Goal: Task Accomplishment & Management: Manage account settings

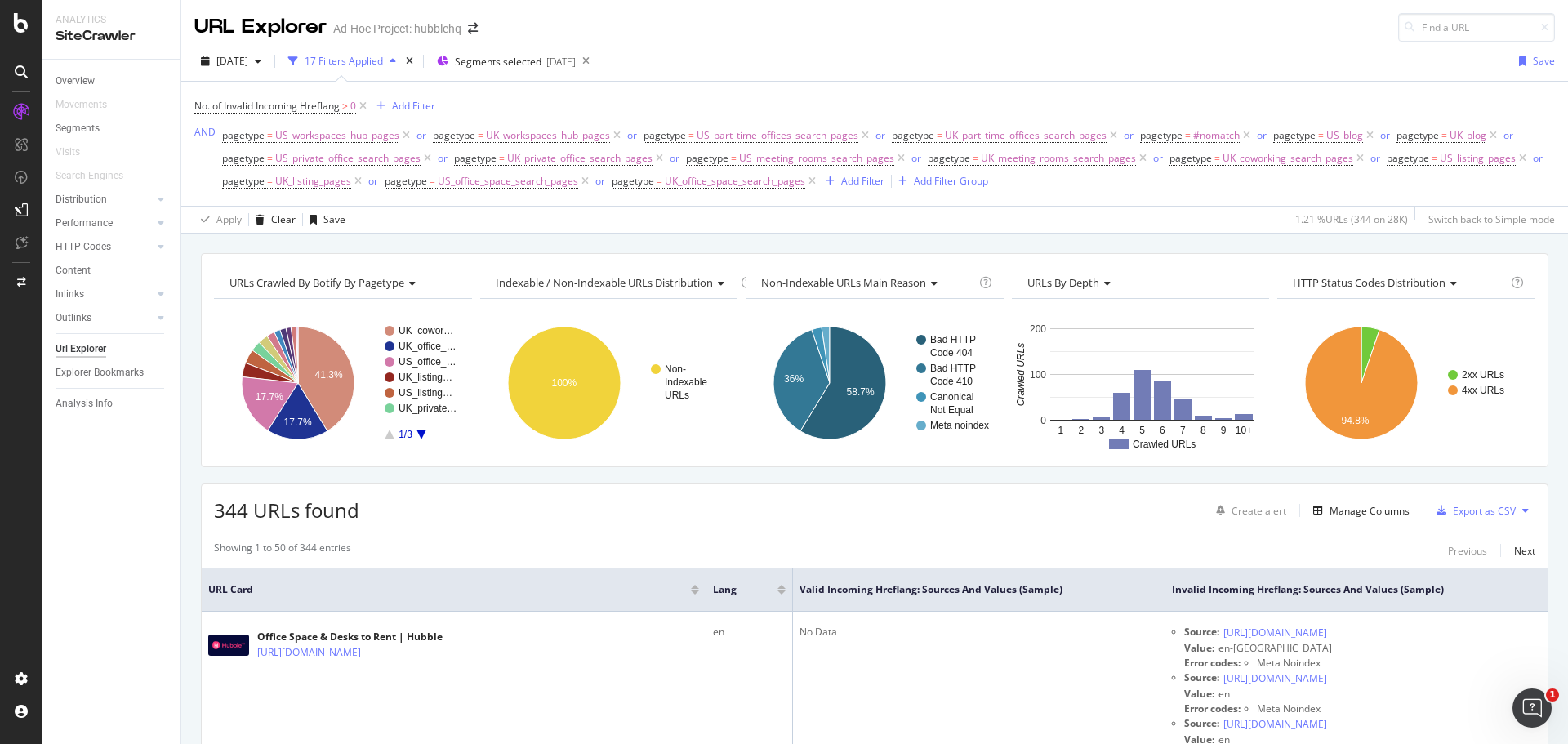
scroll to position [82, 0]
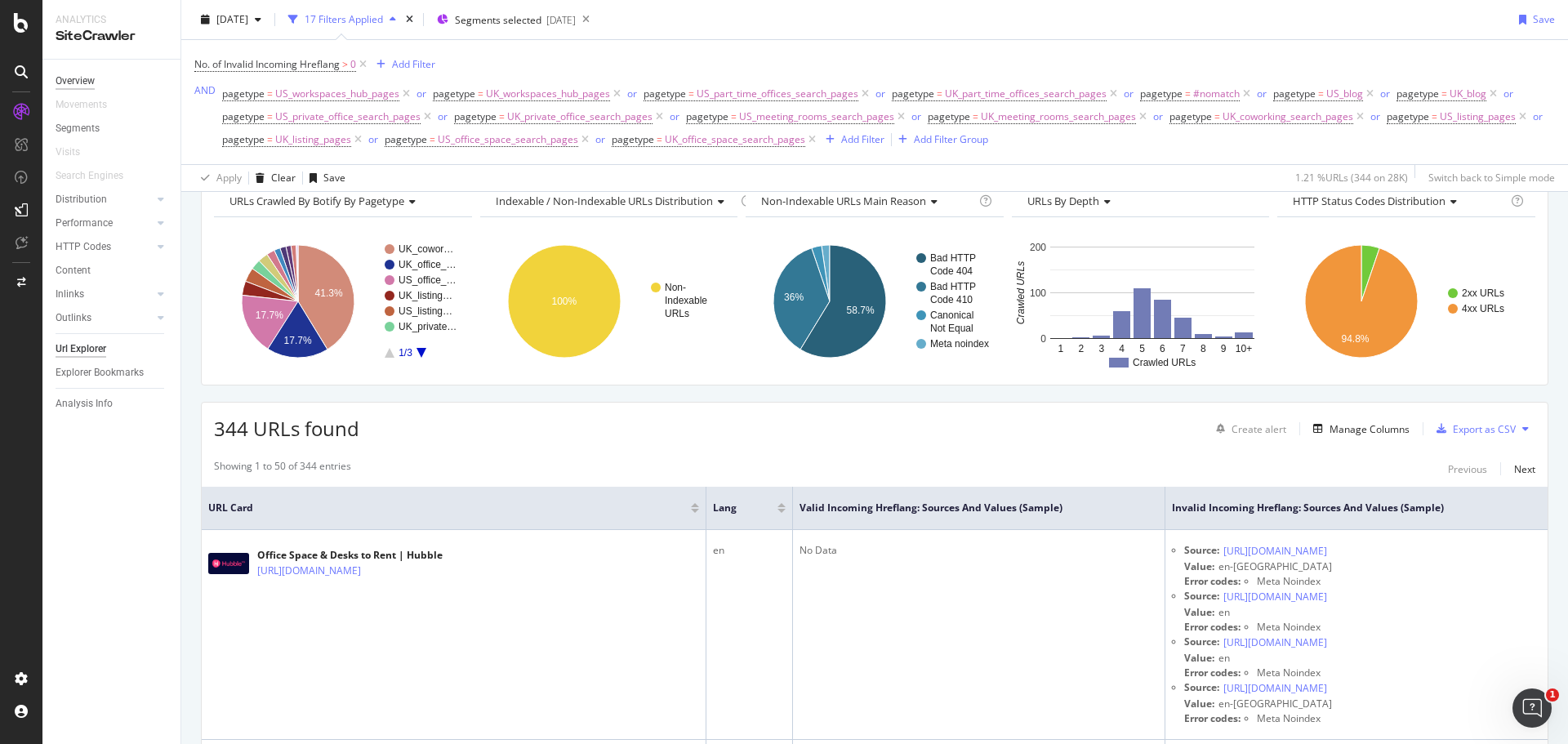
click at [77, 77] on div "Overview" at bounding box center [76, 81] width 39 height 17
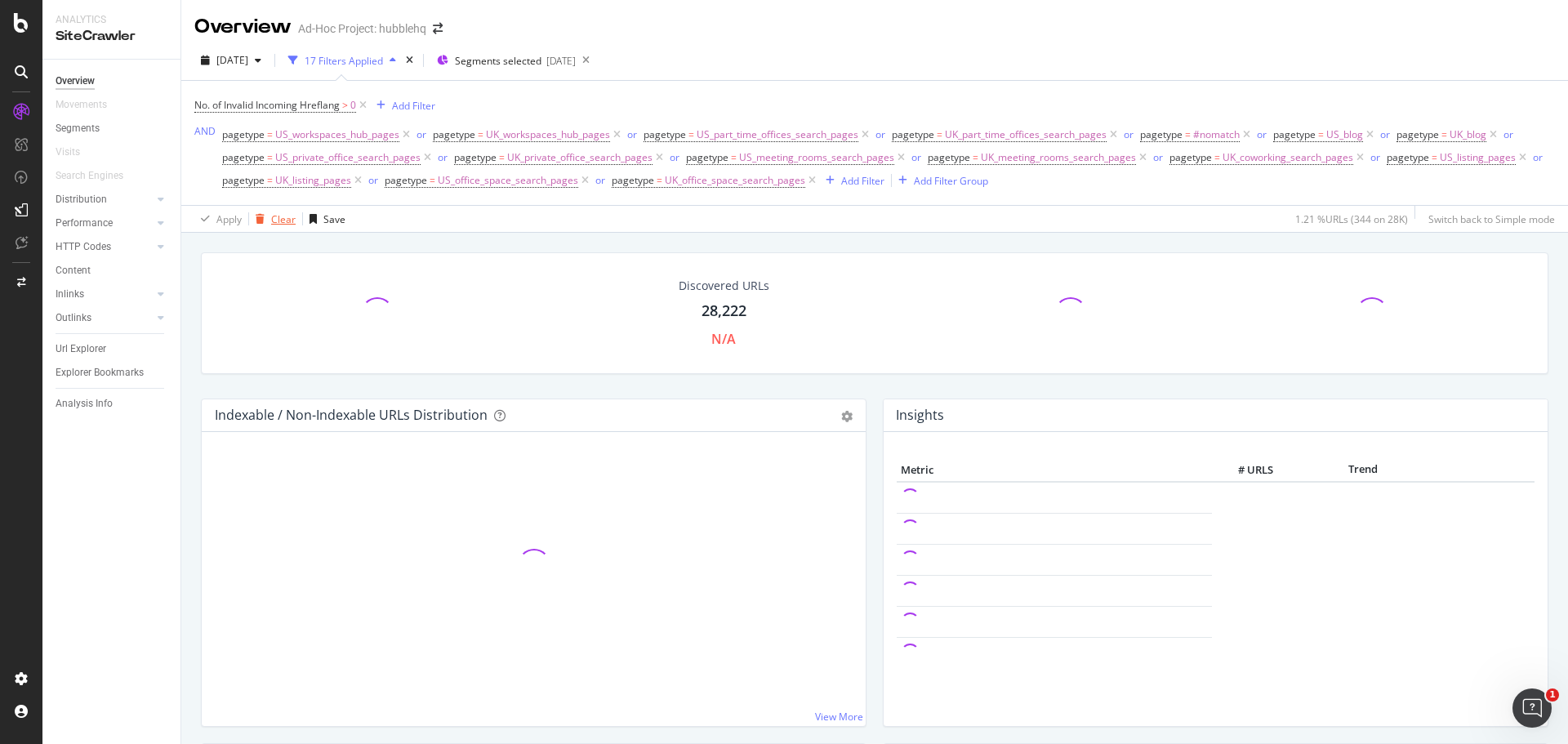
click at [285, 220] on div "Clear" at bounding box center [283, 219] width 25 height 14
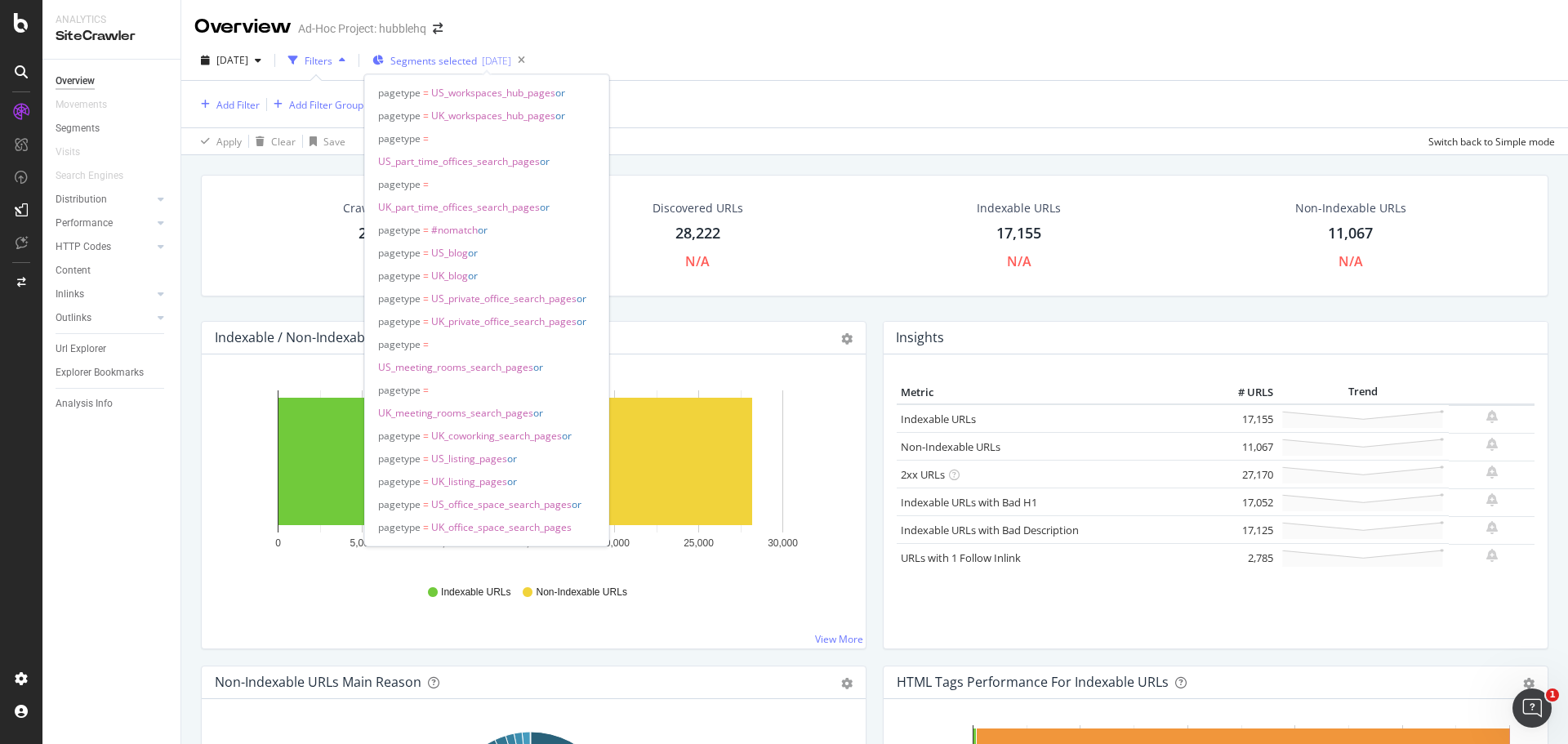
click at [511, 57] on div "[DATE]" at bounding box center [496, 61] width 29 height 14
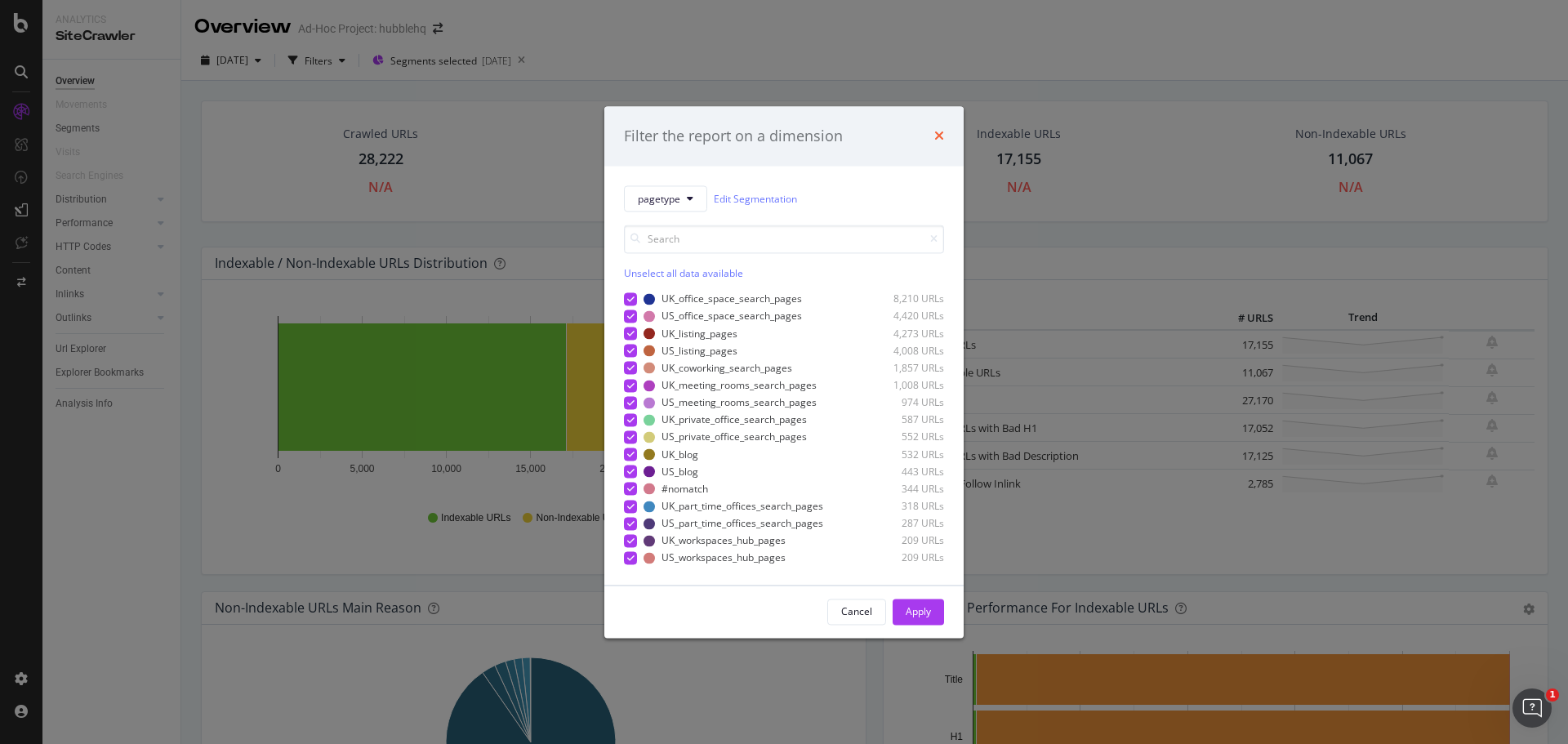
click at [937, 134] on icon "times" at bounding box center [939, 136] width 10 height 13
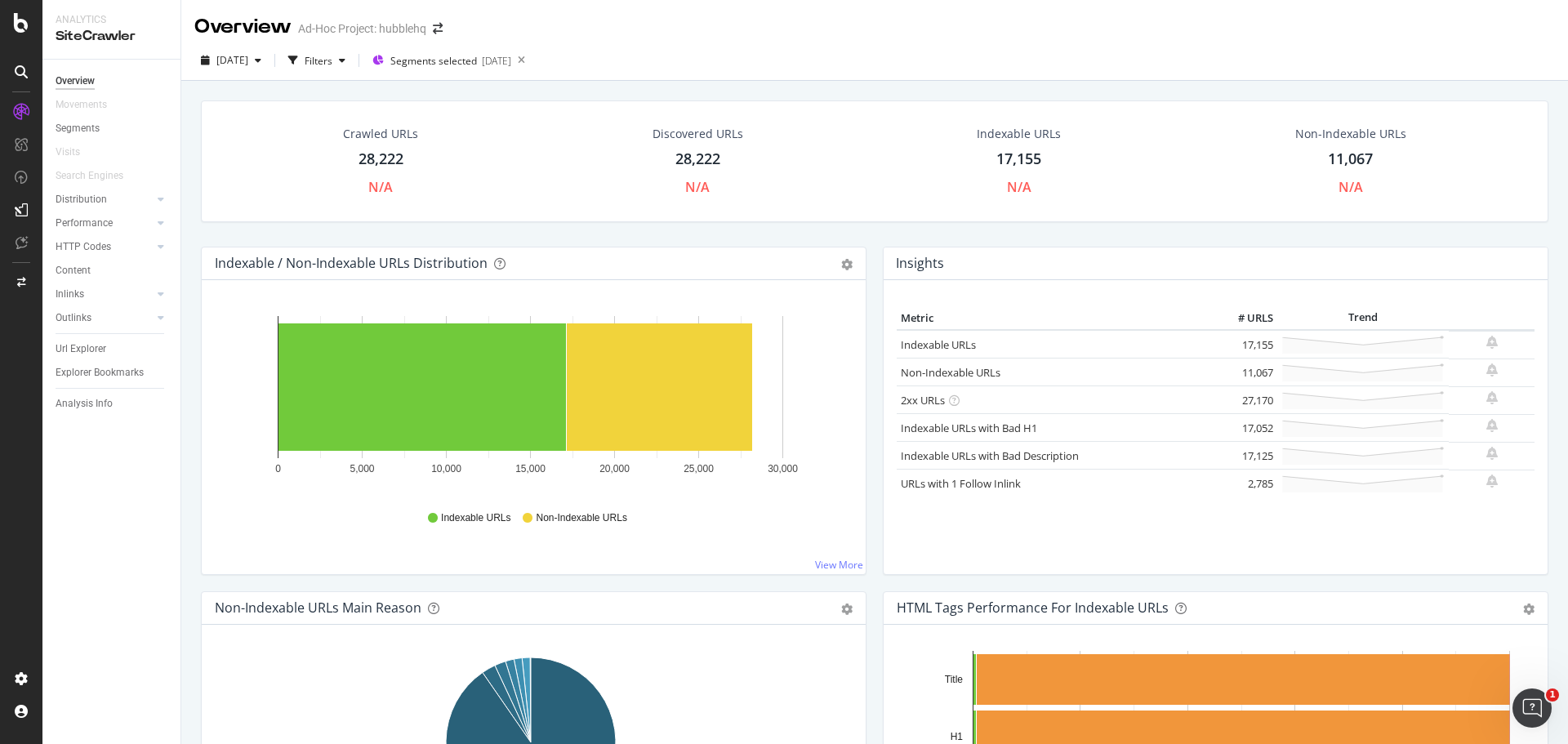
drag, startPoint x: 92, startPoint y: 80, endPoint x: 554, endPoint y: 7, distance: 467.7
click at [90, 80] on div "Overview" at bounding box center [76, 81] width 39 height 17
click at [99, 131] on div "Segments" at bounding box center [78, 128] width 44 height 17
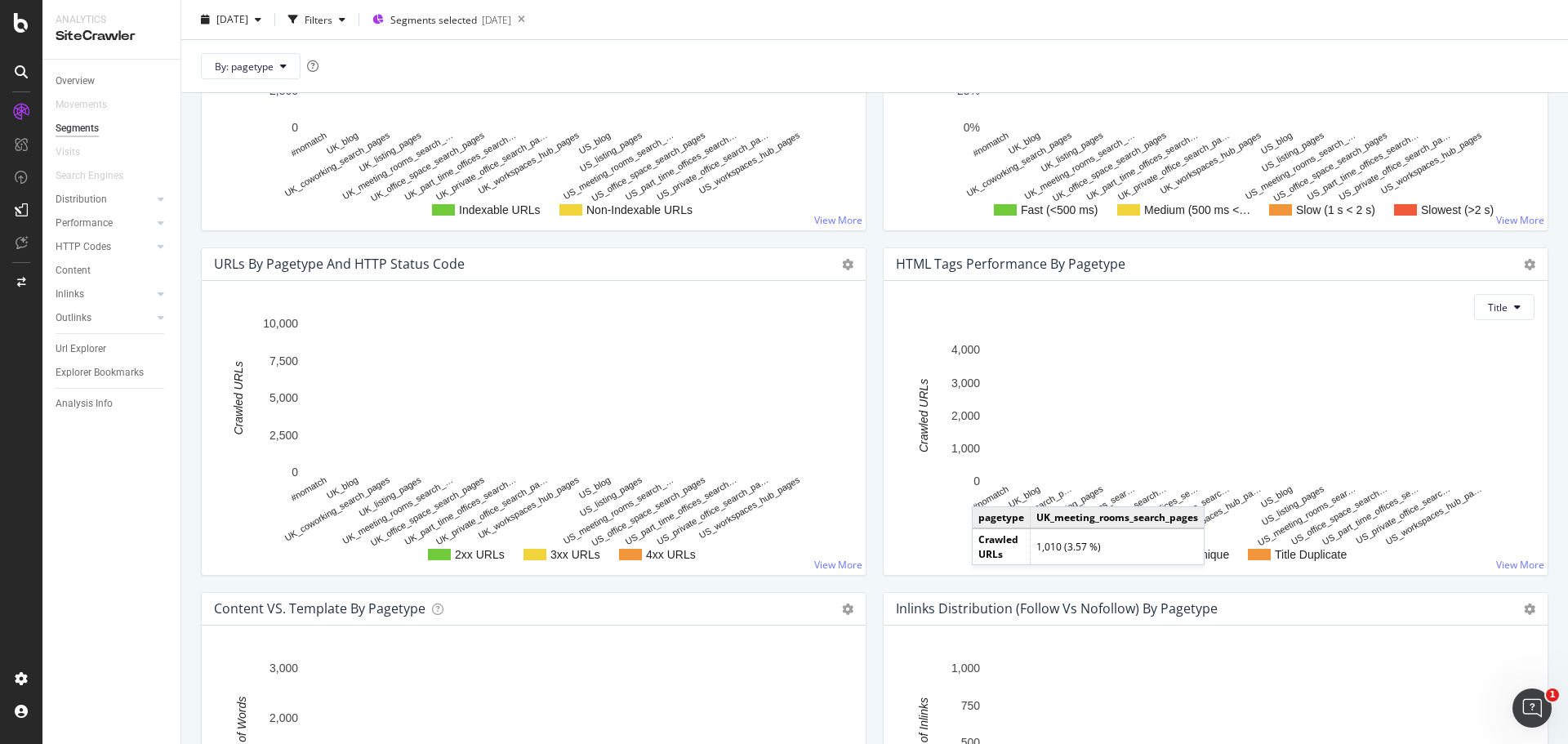
scroll to position [898, 0]
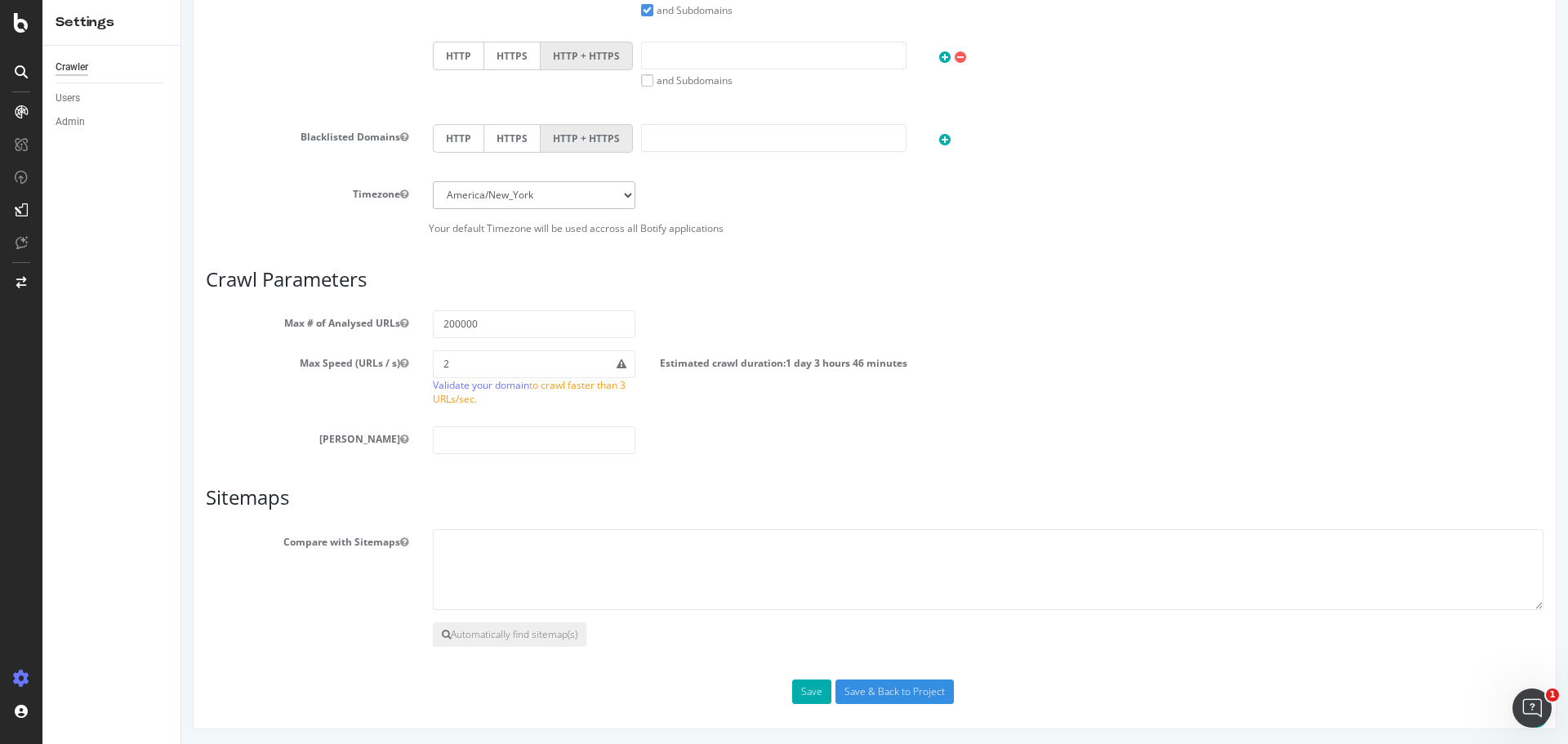
scroll to position [672, 0]
click at [519, 638] on button "Automatically find sitemap(s)" at bounding box center [509, 633] width 153 height 25
click at [474, 634] on button "Automatically find sitemap(s)" at bounding box center [509, 633] width 153 height 25
click at [447, 631] on icon at bounding box center [446, 633] width 9 height 10
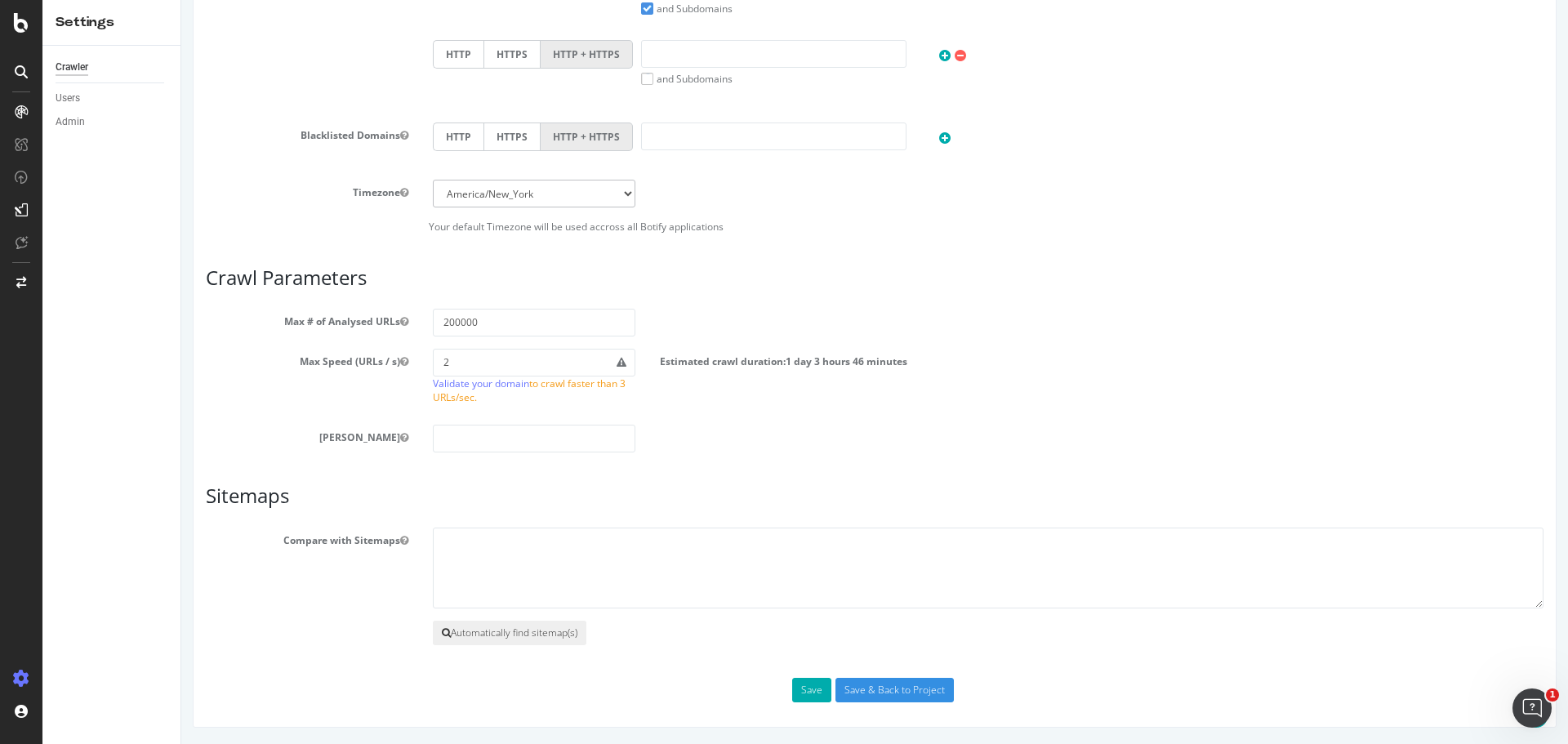
click at [442, 636] on icon at bounding box center [446, 633] width 9 height 10
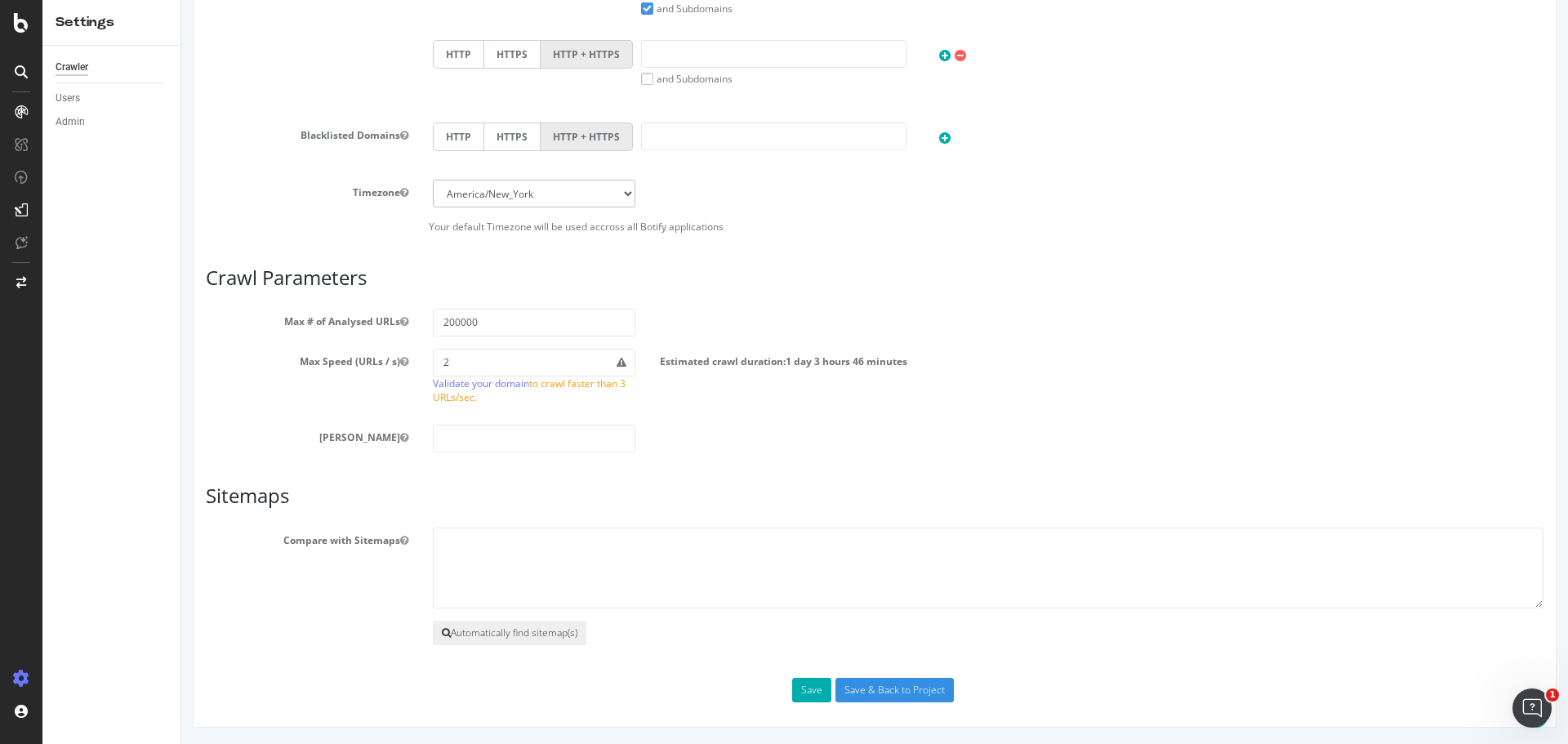
click at [529, 633] on button "Automatically find sitemap(s)" at bounding box center [509, 633] width 153 height 25
click at [518, 574] on textarea at bounding box center [987, 568] width 1110 height 82
click at [444, 635] on icon at bounding box center [446, 633] width 9 height 10
click at [536, 540] on textarea "To enrich screen reader interactions, please activate Accessibility in Grammarl…" at bounding box center [987, 568] width 1110 height 82
paste textarea "[URL][DOMAIN_NAME]"
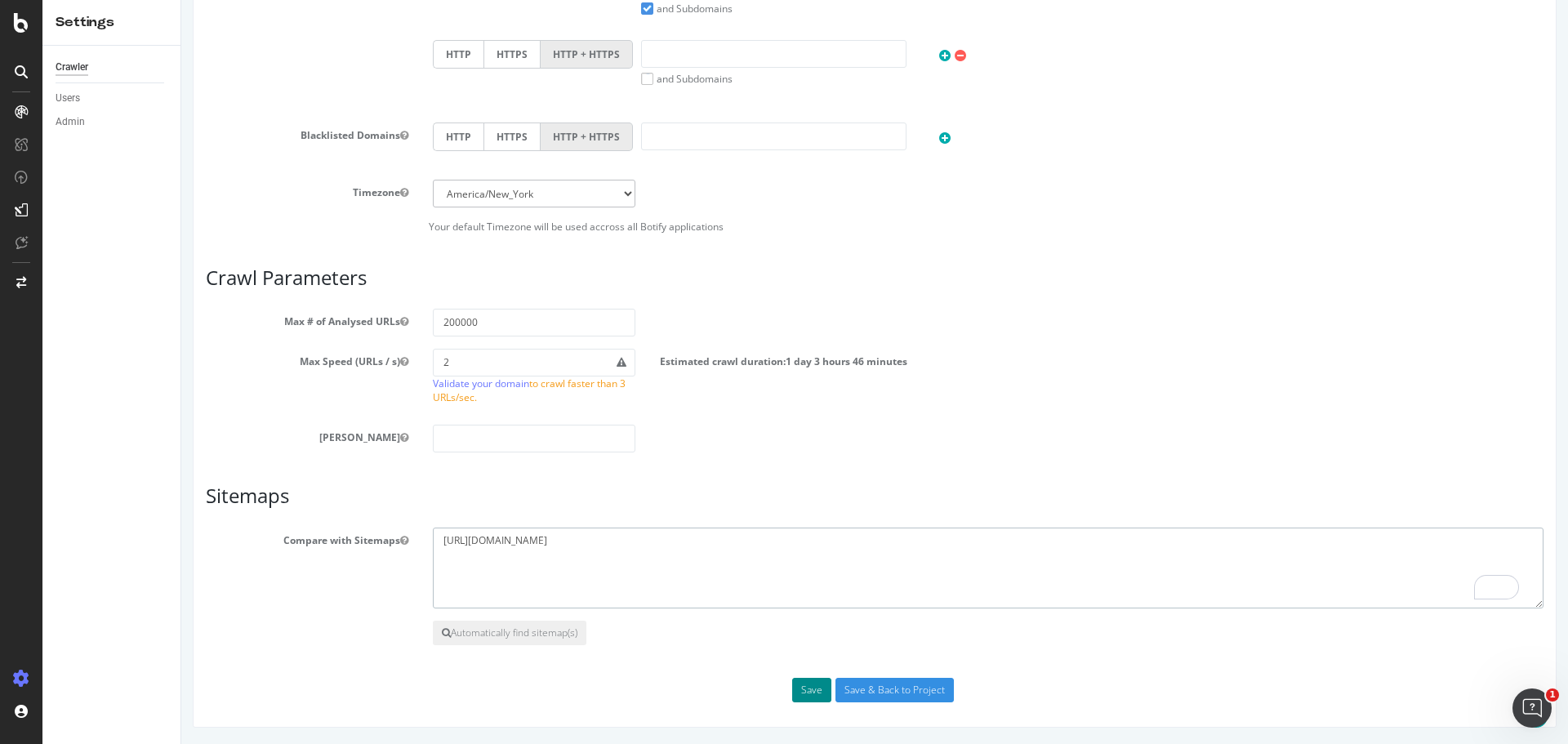
type textarea "[URL][DOMAIN_NAME]"
click at [812, 690] on button "Save" at bounding box center [812, 690] width 39 height 25
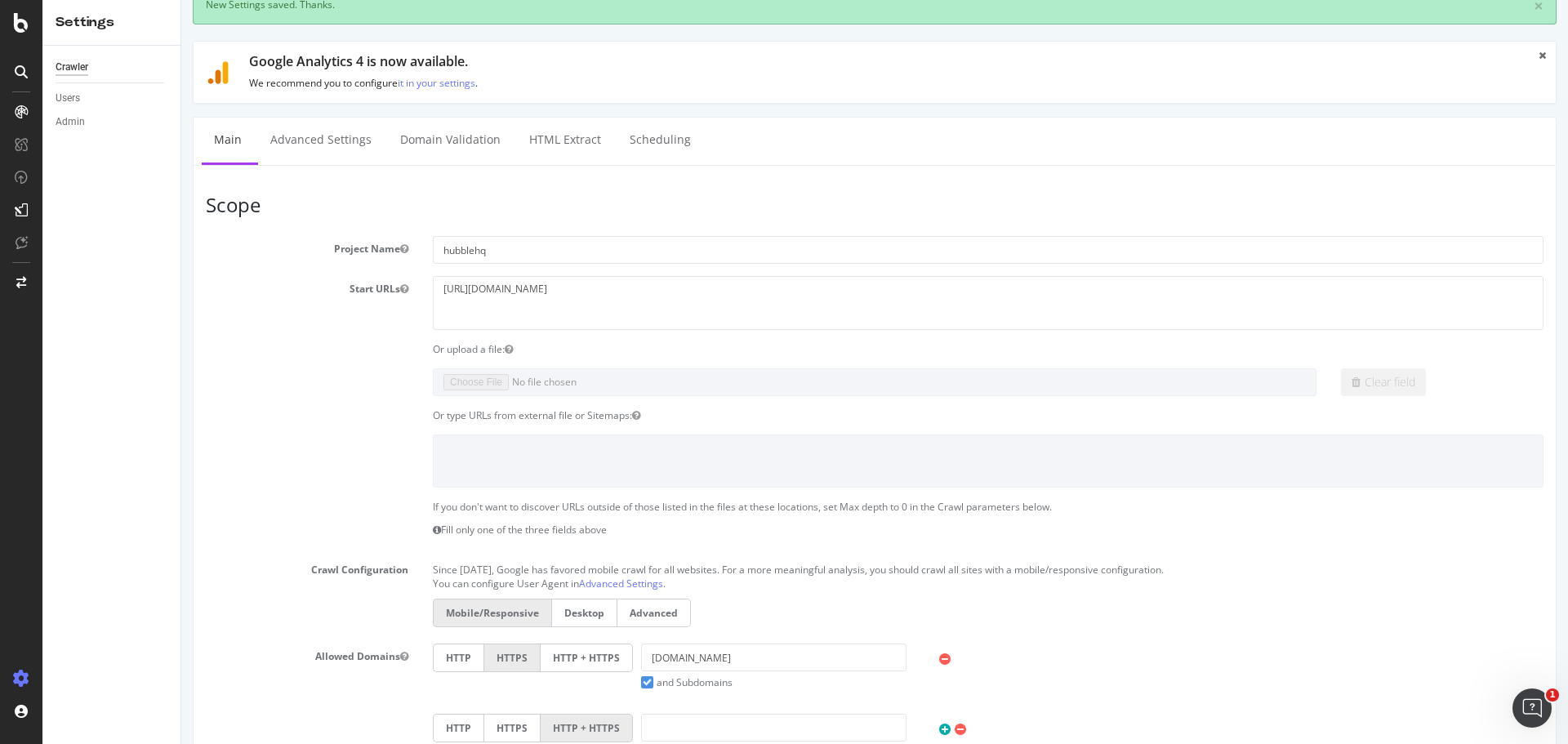
scroll to position [245, 0]
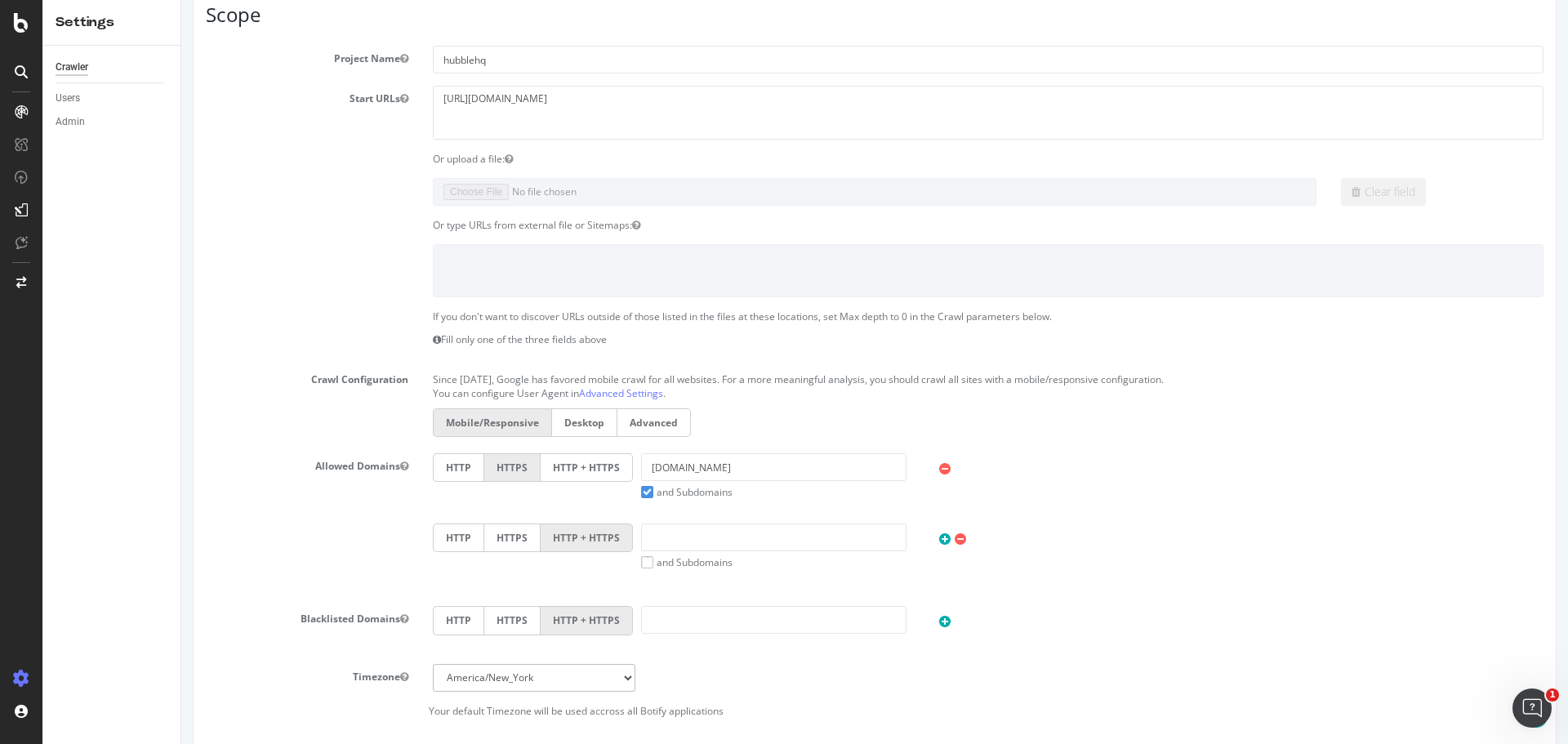
click at [580, 473] on label "HTTP + HTTPS" at bounding box center [587, 467] width 92 height 29
click at [182, 0] on input "HTTP + HTTPS" at bounding box center [182, 0] width 0 height 0
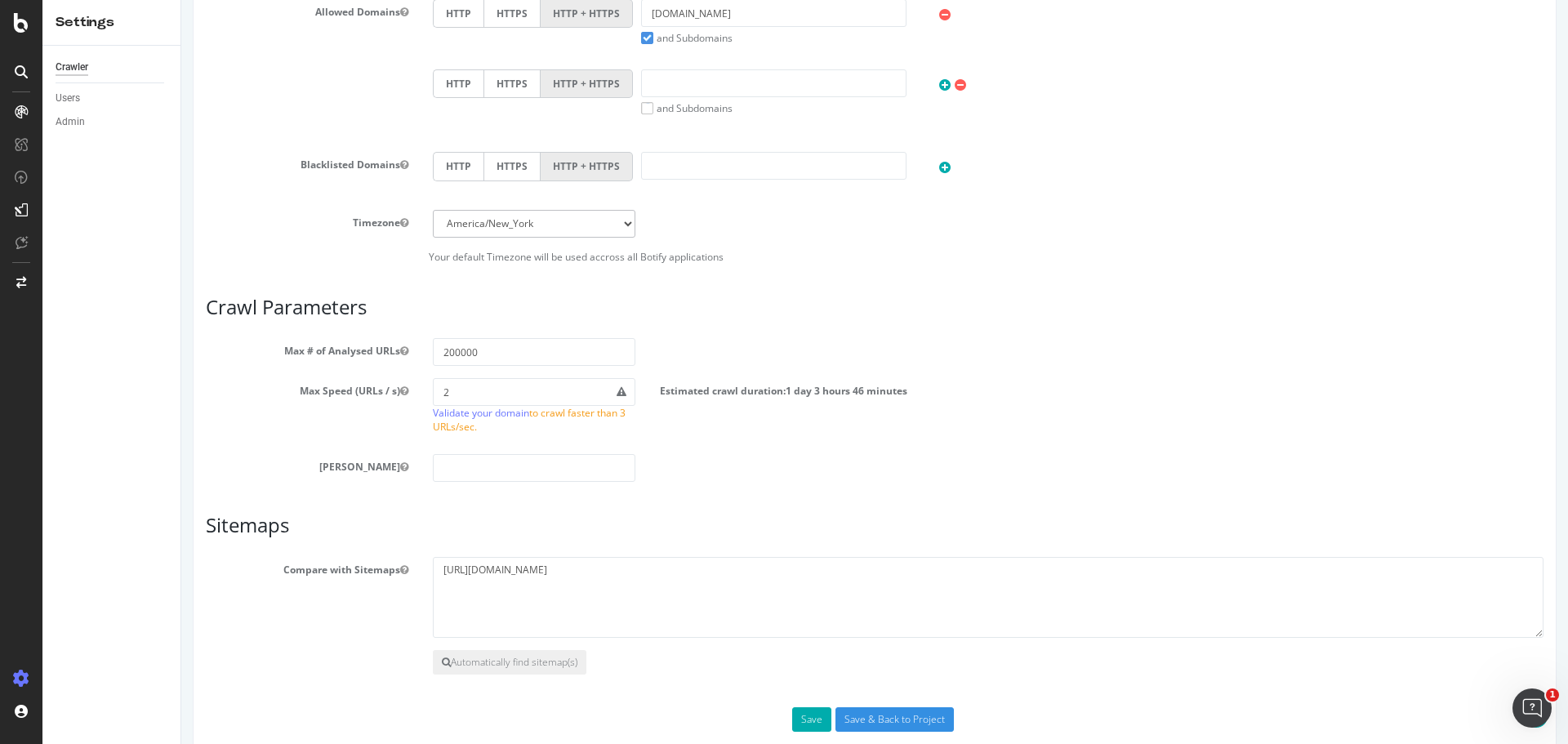
scroll to position [728, 0]
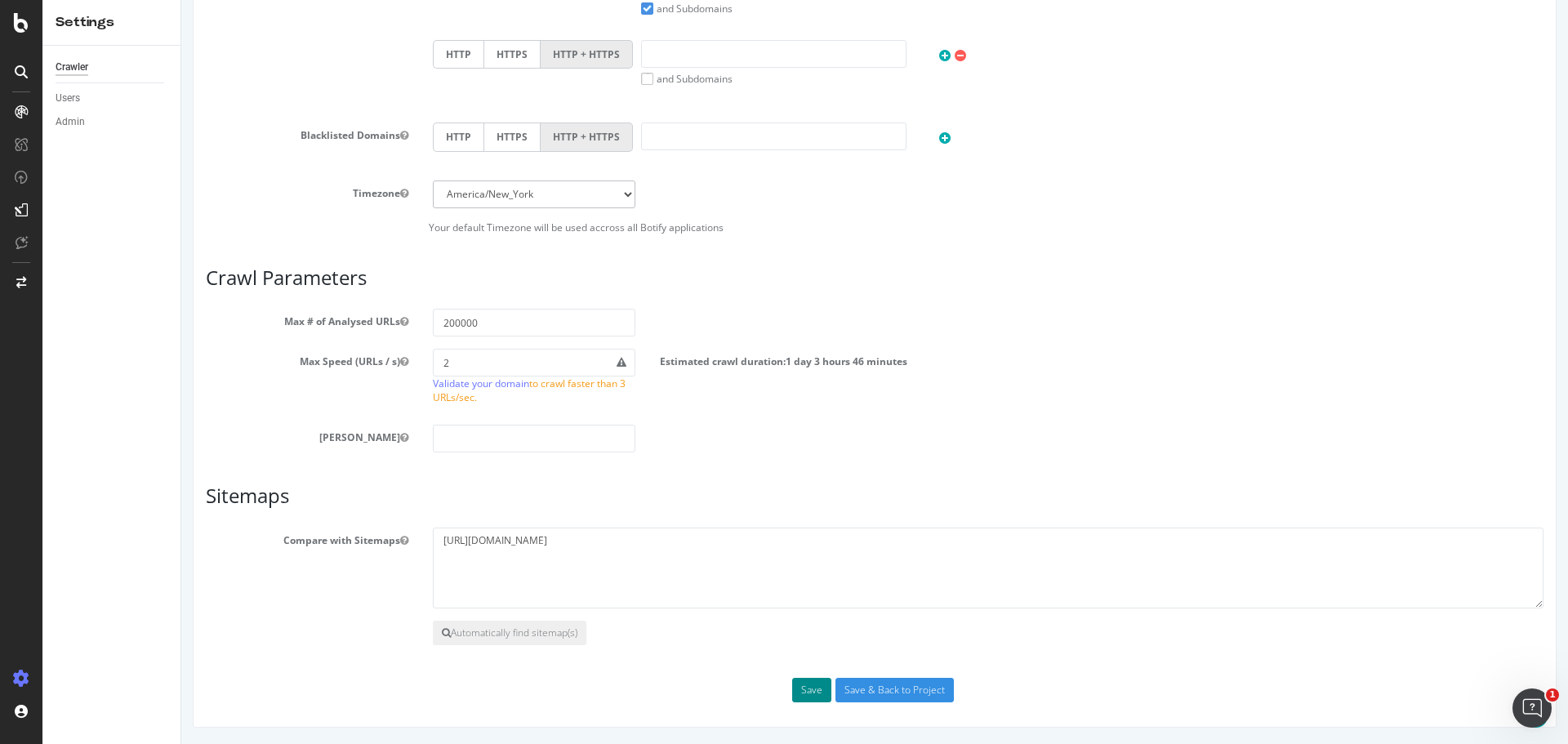
click at [800, 692] on button "Save" at bounding box center [812, 690] width 39 height 25
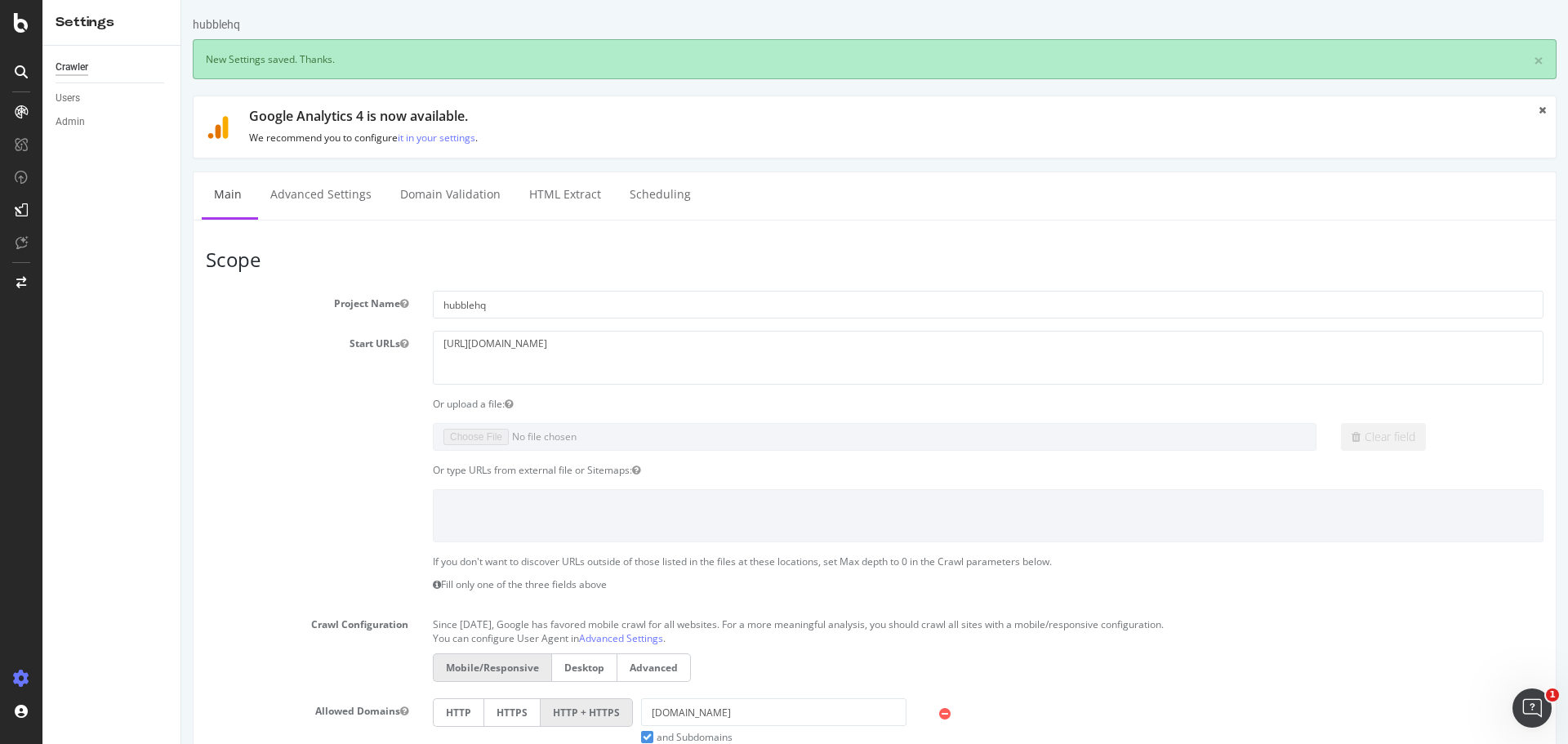
scroll to position [0, 0]
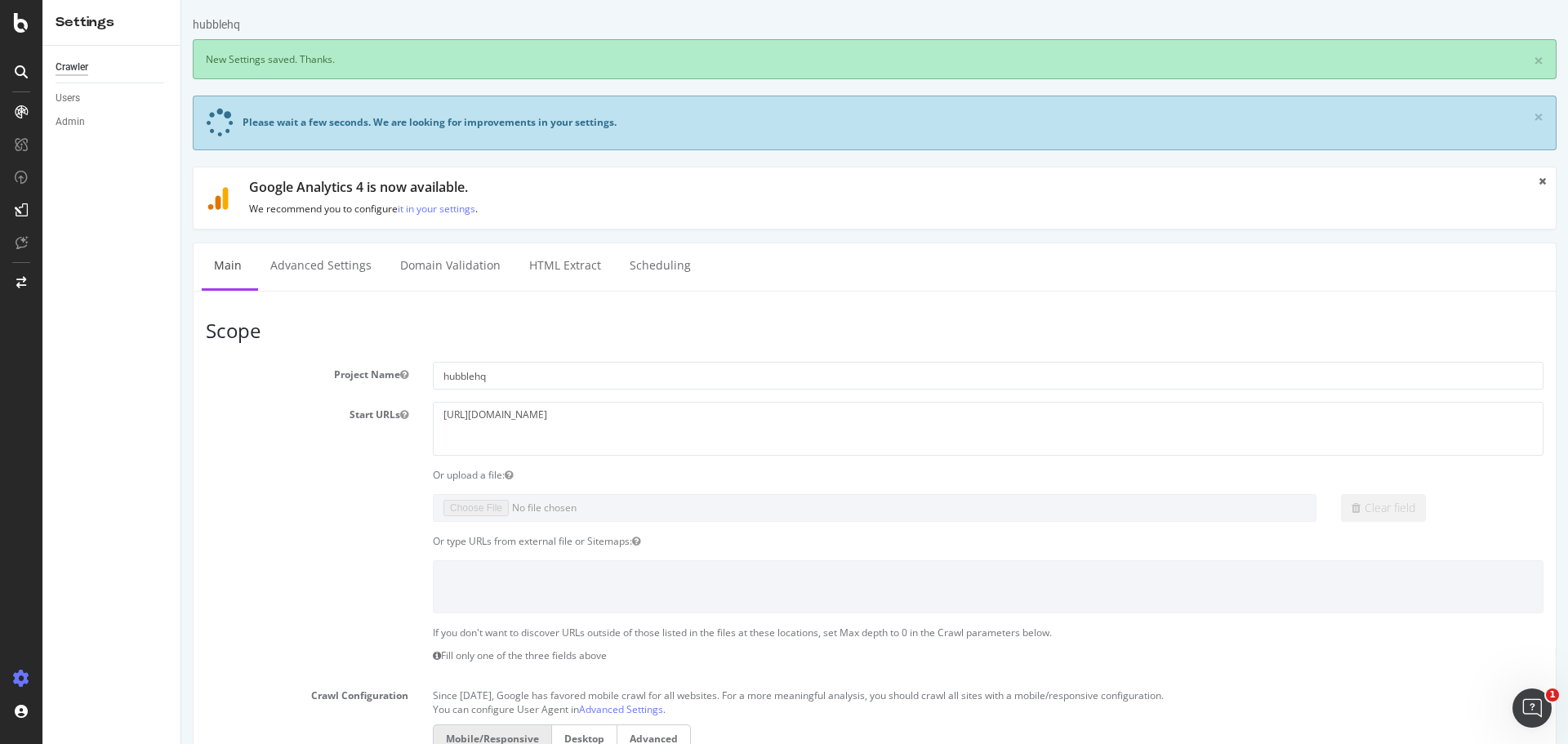
click at [749, 204] on p "We recommend you to configure it in your settings ." at bounding box center [883, 208] width 1269 height 14
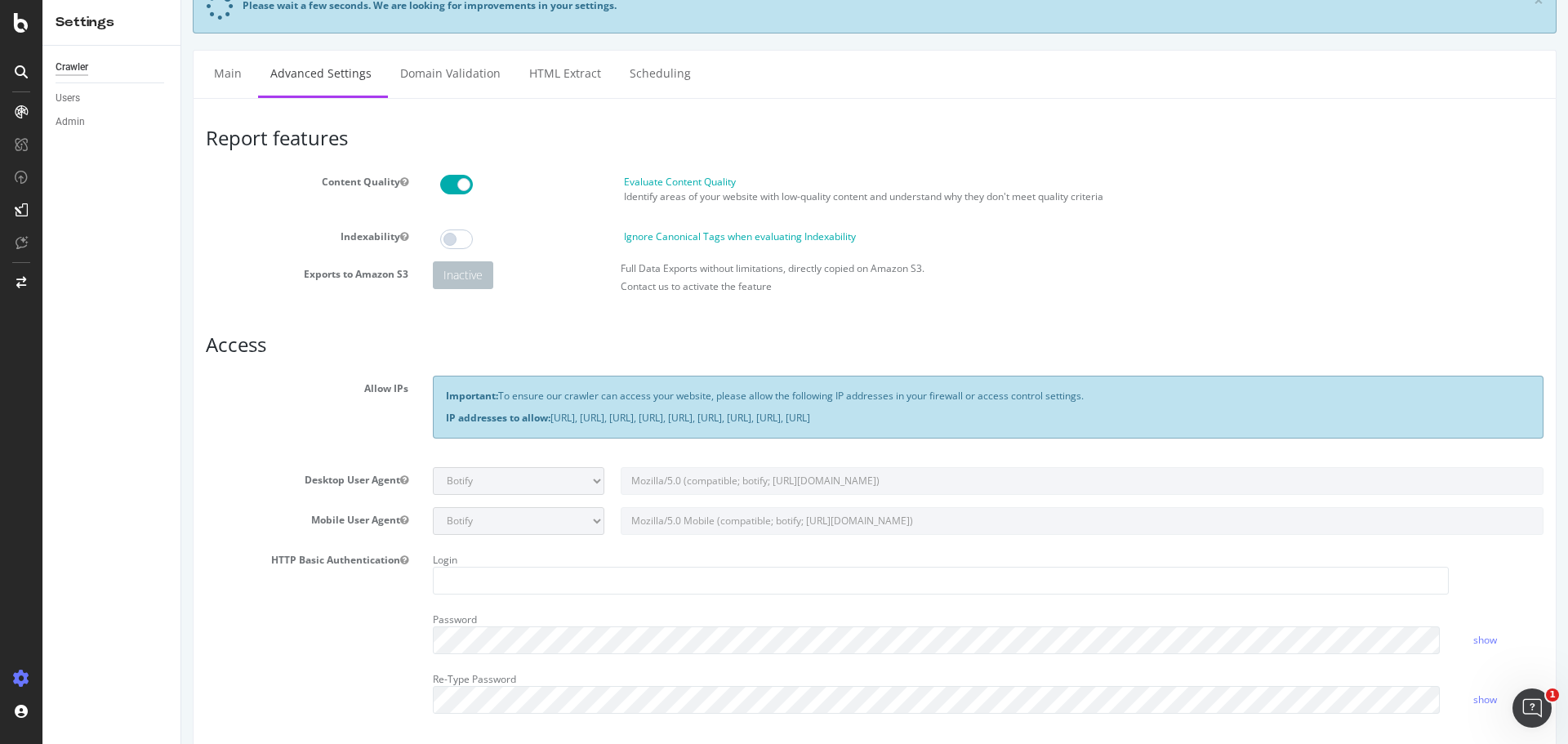
scroll to position [82, 0]
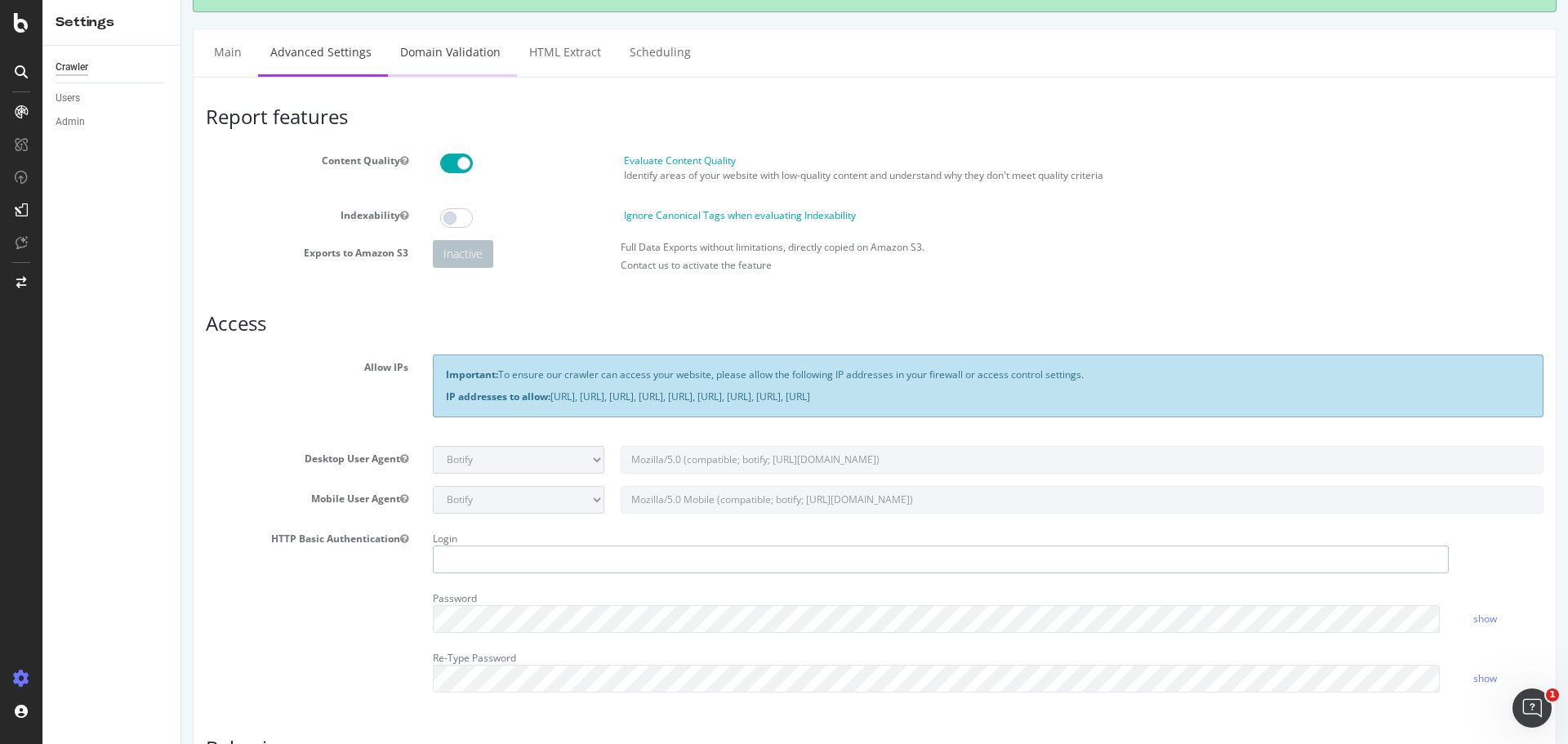
type input "ruxandra.lapadatu"
click at [456, 51] on link "Domain Validation" at bounding box center [450, 52] width 125 height 45
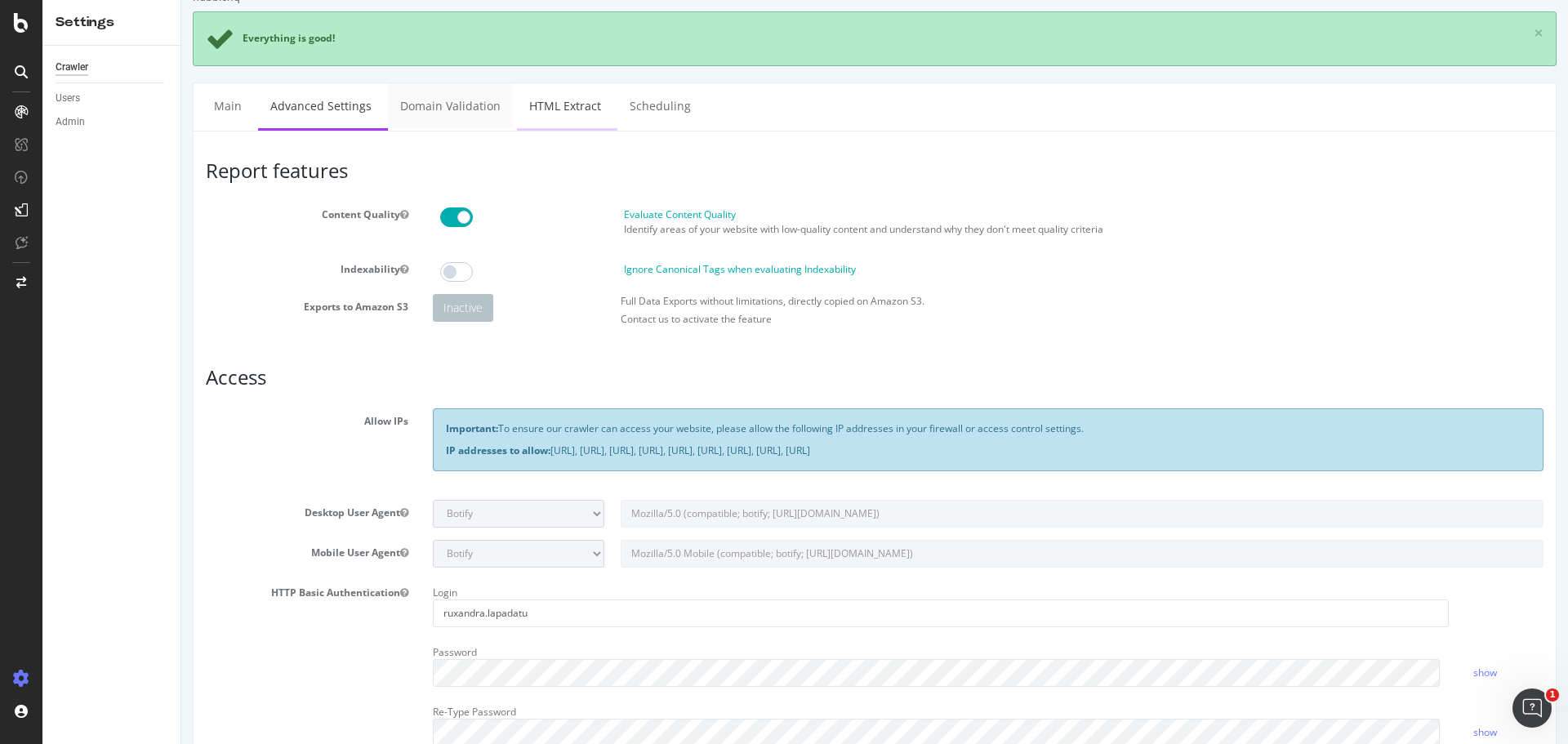
scroll to position [0, 0]
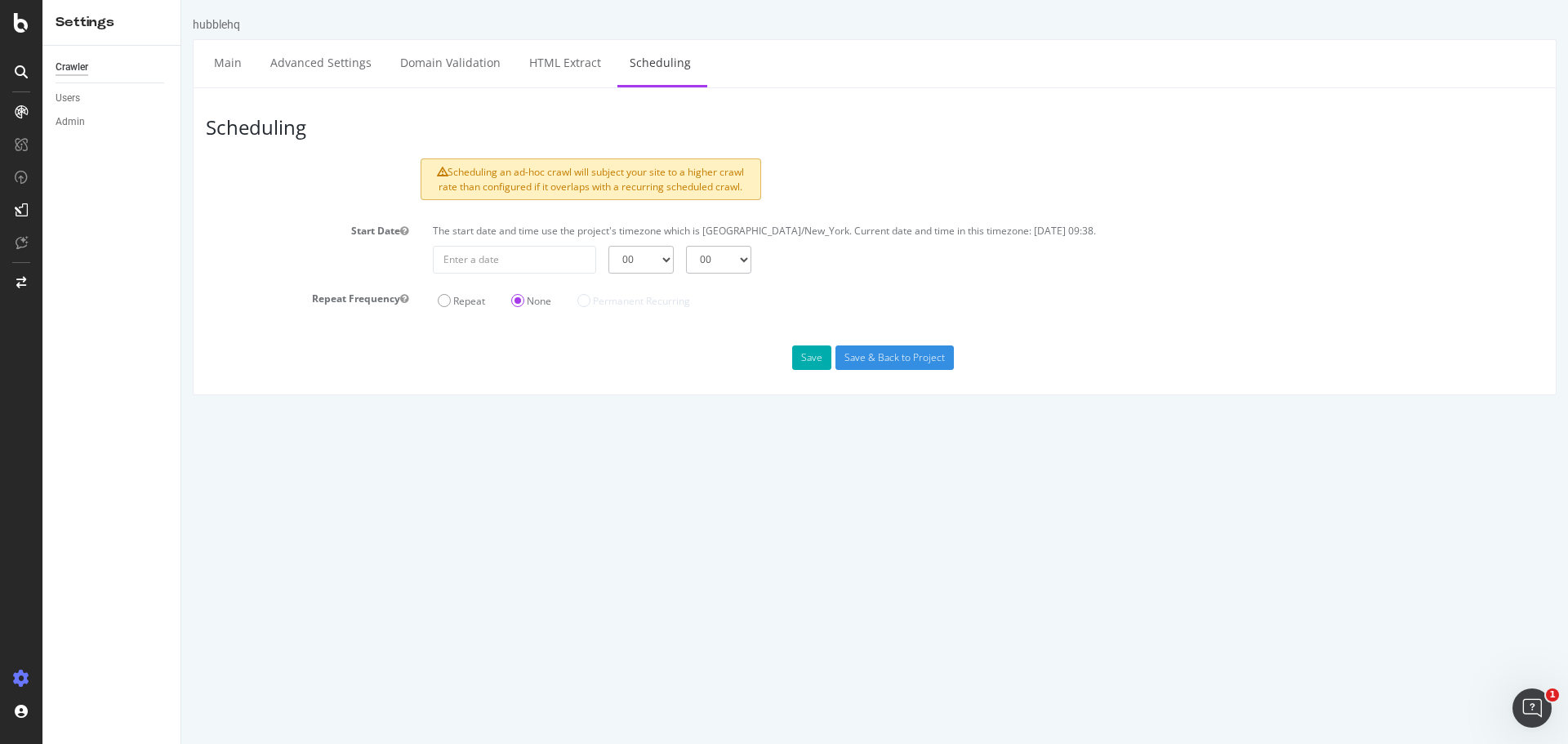
click at [558, 85] on ul "Main Advanced Settings Domain Validation HTML Extract Scheduling" at bounding box center [874, 63] width 1364 height 48
click at [568, 66] on link "HTML Extract" at bounding box center [565, 63] width 96 height 45
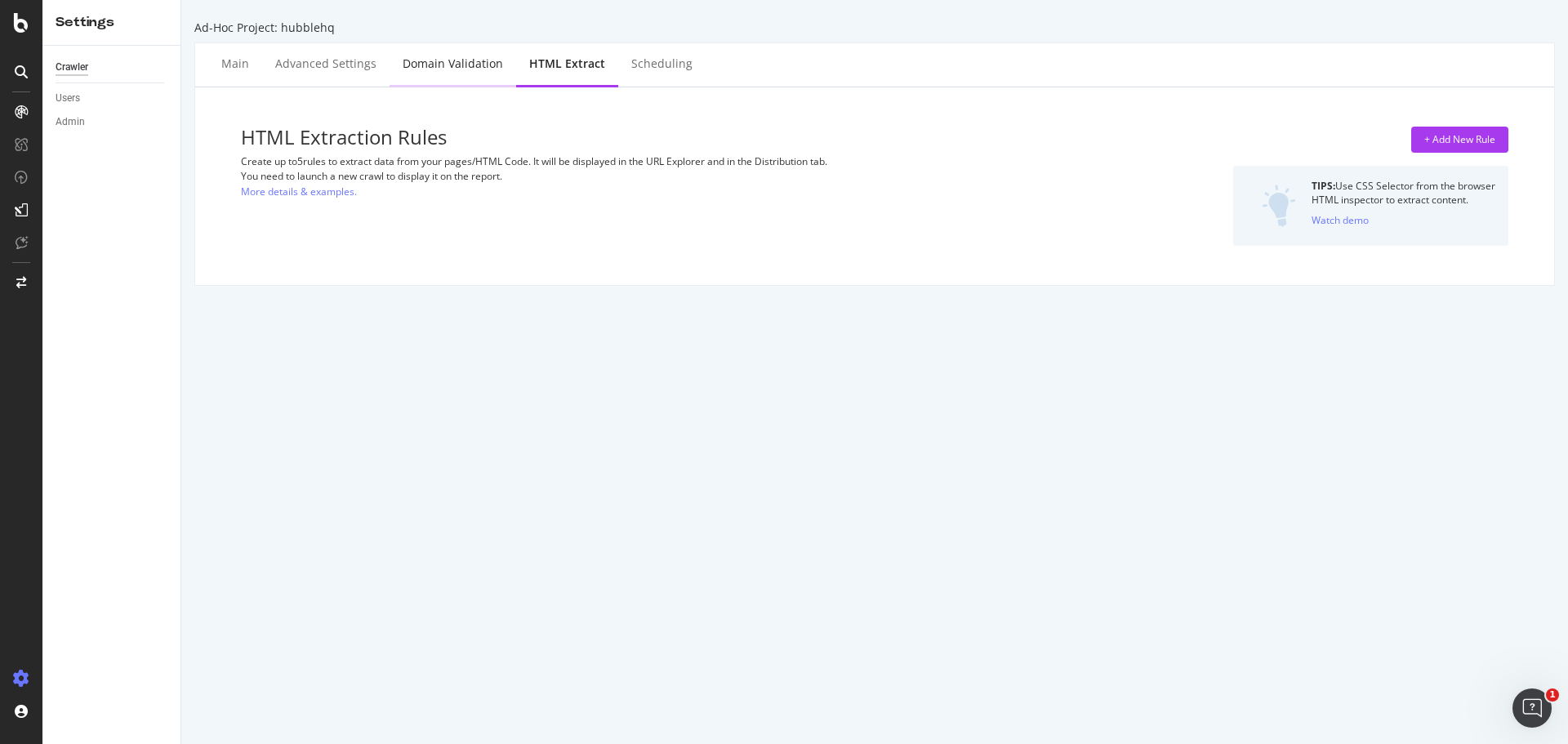
click at [472, 78] on div "Domain Validation" at bounding box center [452, 65] width 127 height 45
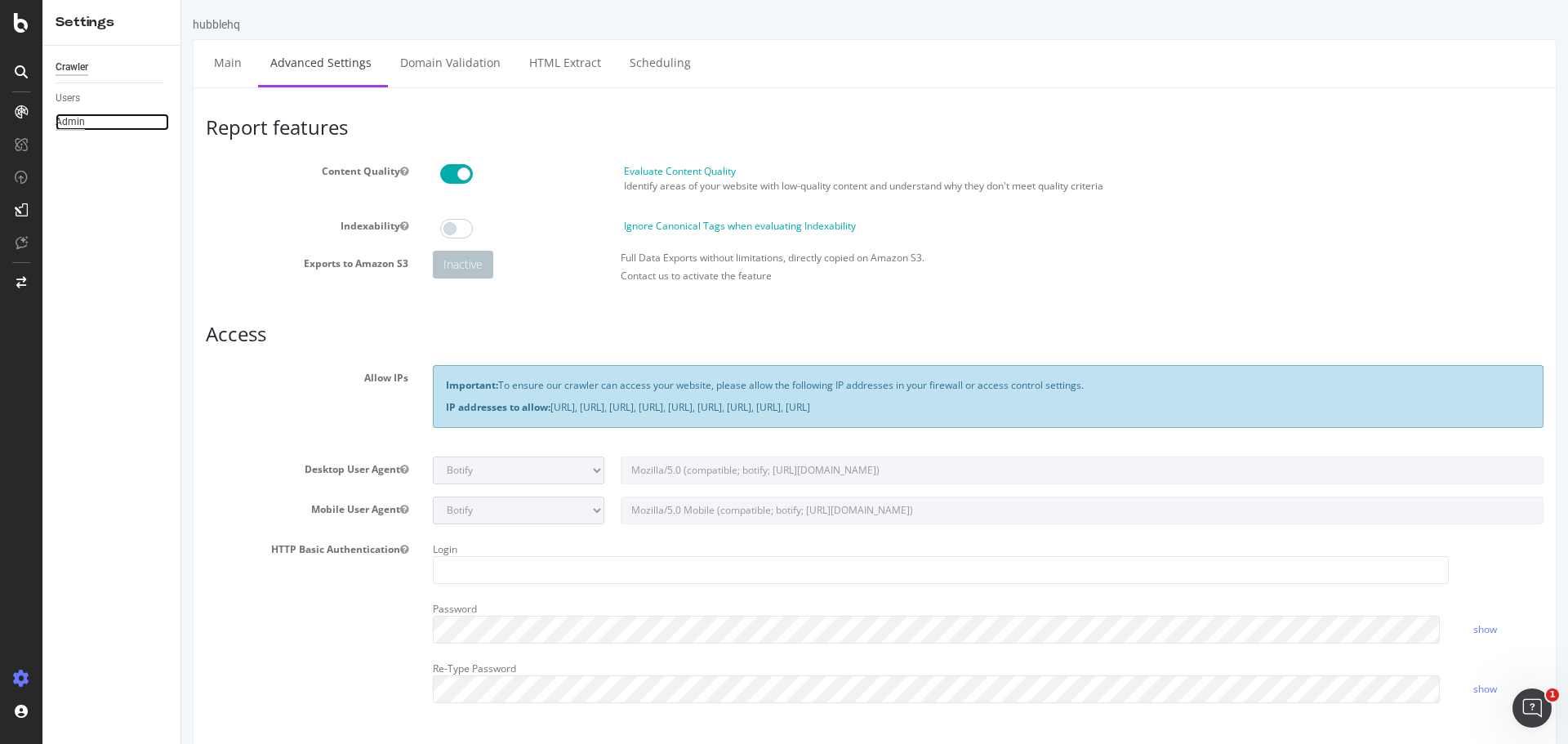
click at [79, 118] on div "Admin" at bounding box center [71, 122] width 29 height 17
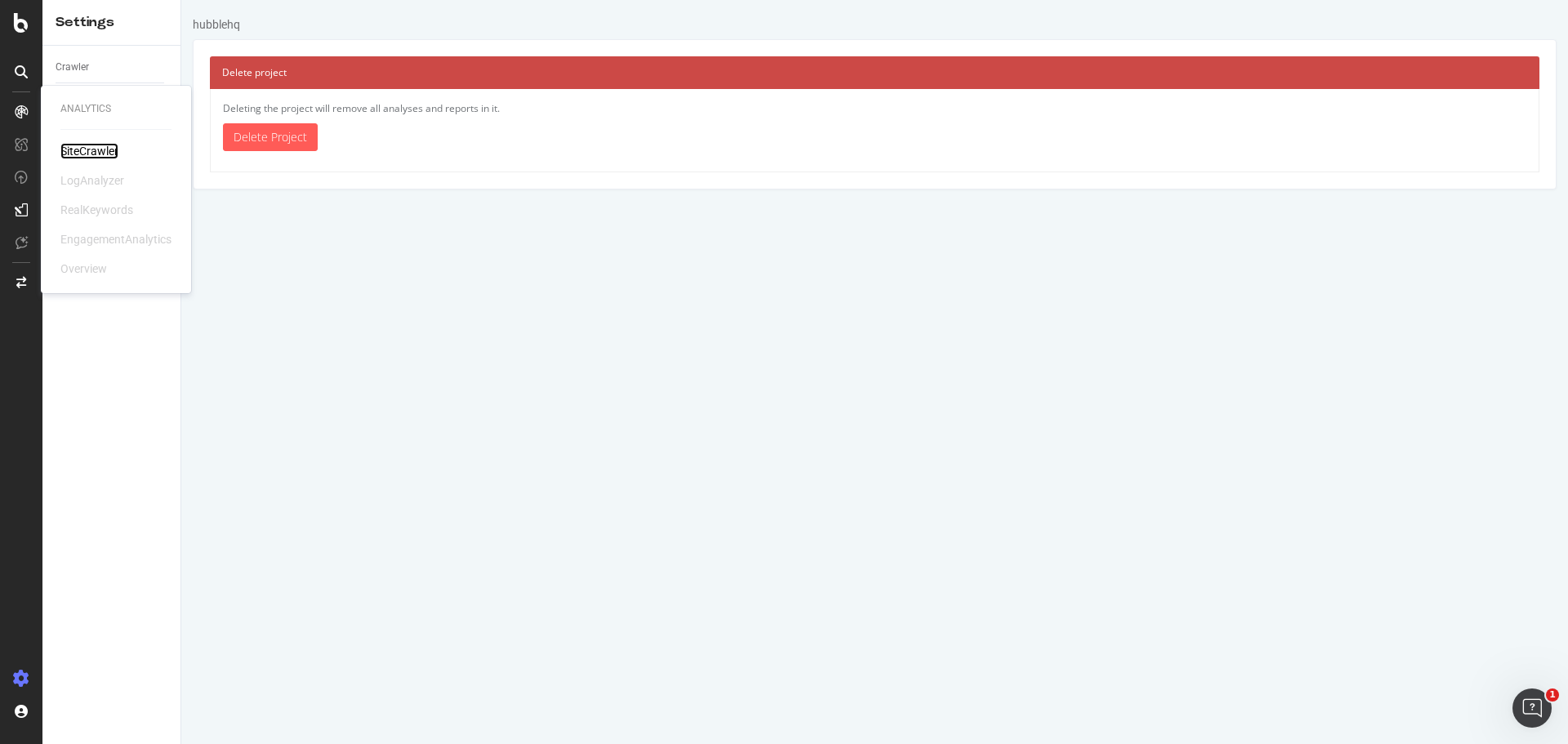
click at [81, 145] on div "SiteCrawler" at bounding box center [89, 150] width 58 height 17
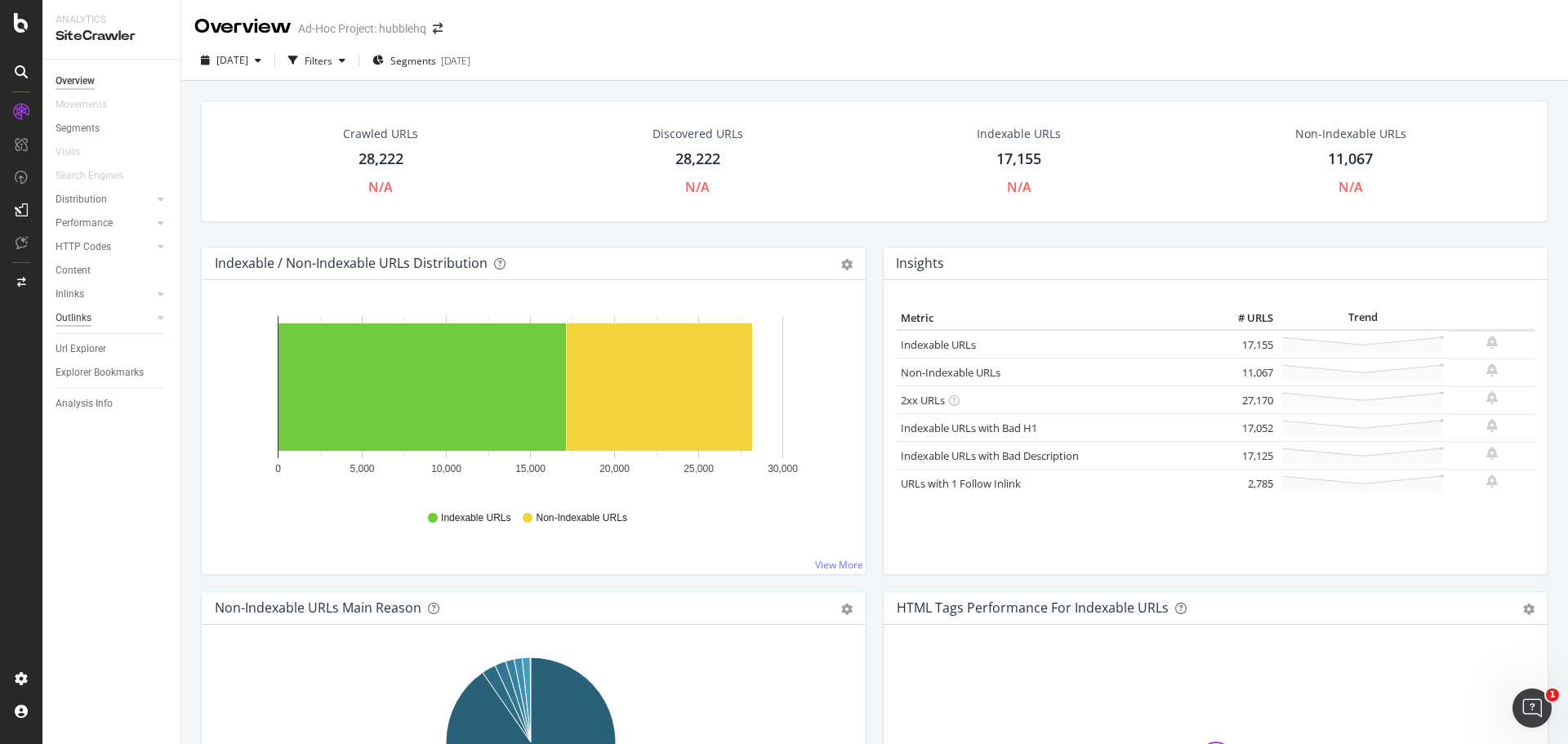
click at [85, 318] on div "Outlinks" at bounding box center [74, 317] width 36 height 17
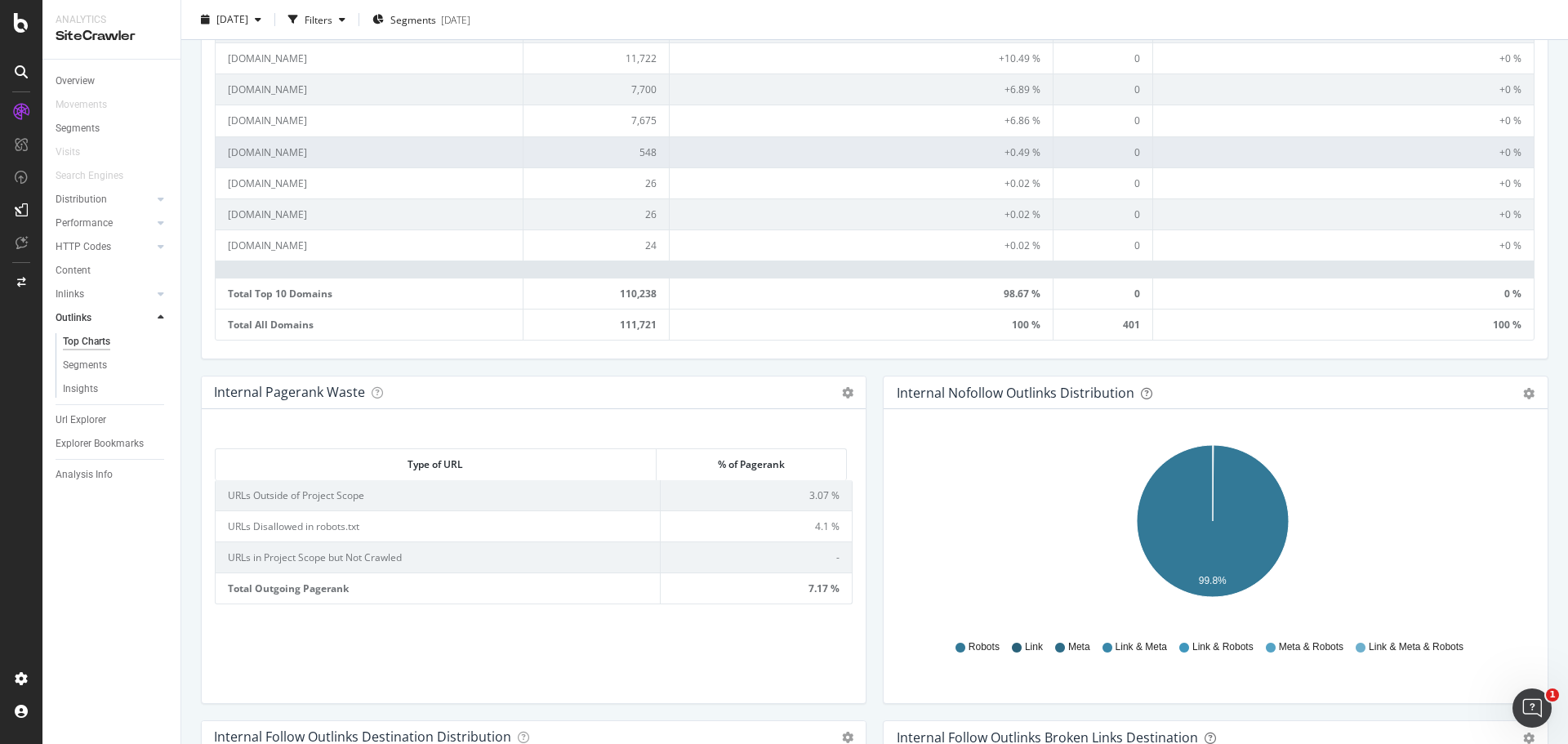
scroll to position [817, 0]
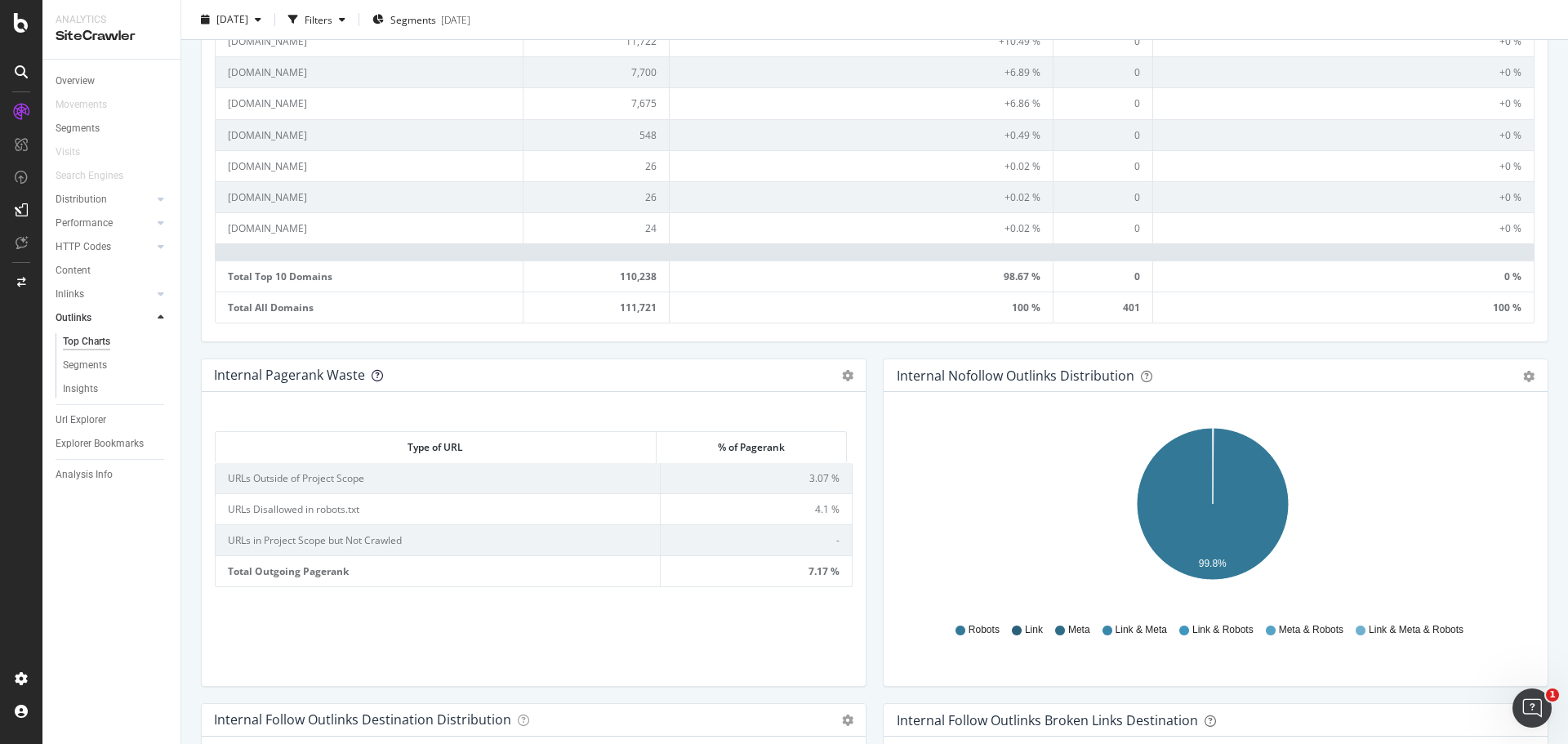
click at [374, 371] on icon at bounding box center [377, 375] width 12 height 12
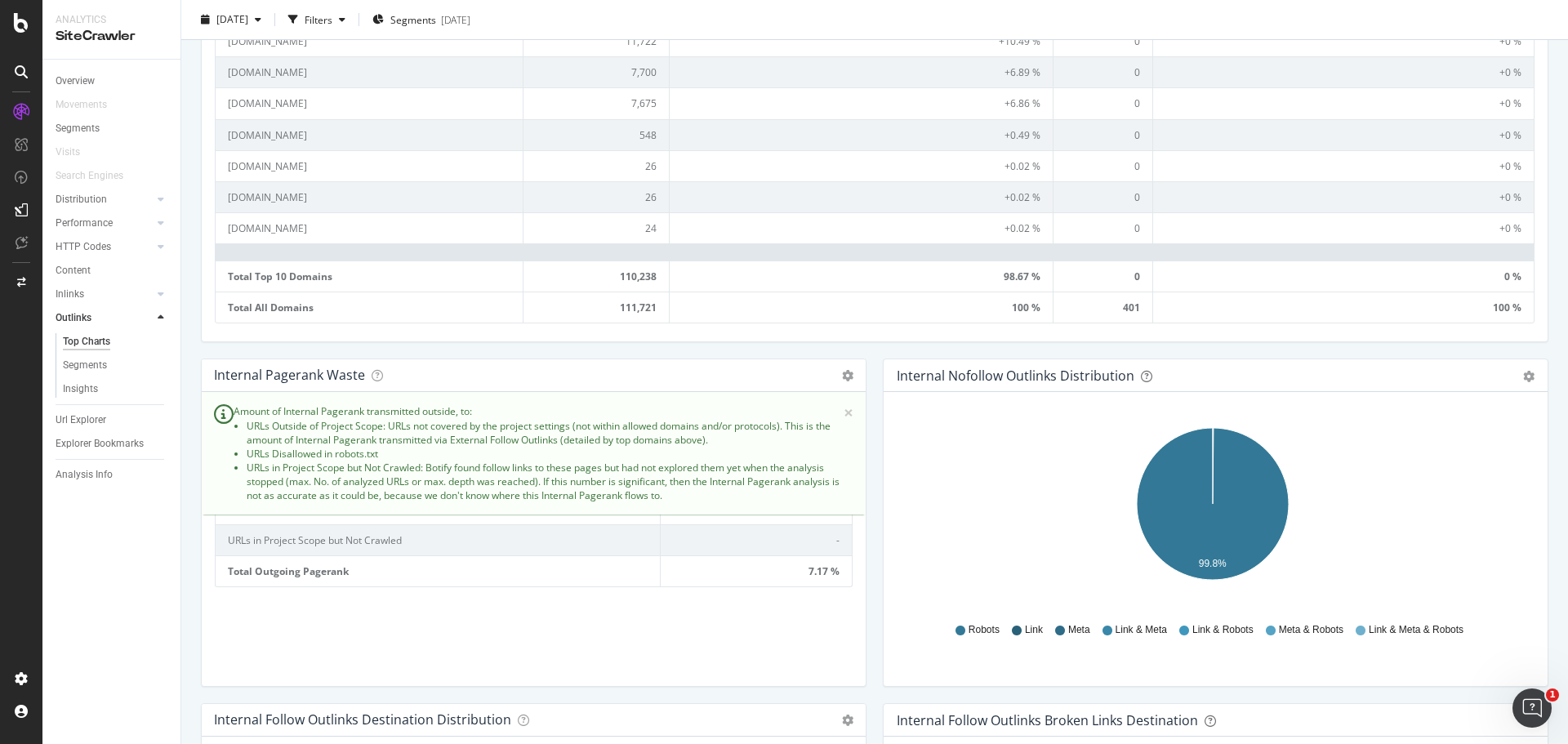
click at [472, 617] on div "Type of URL % of Pagerank Type of URL % of Pagerank URLs Outside of Project Sco…" at bounding box center [533, 545] width 638 height 255
click at [844, 411] on span "×" at bounding box center [849, 412] width 10 height 17
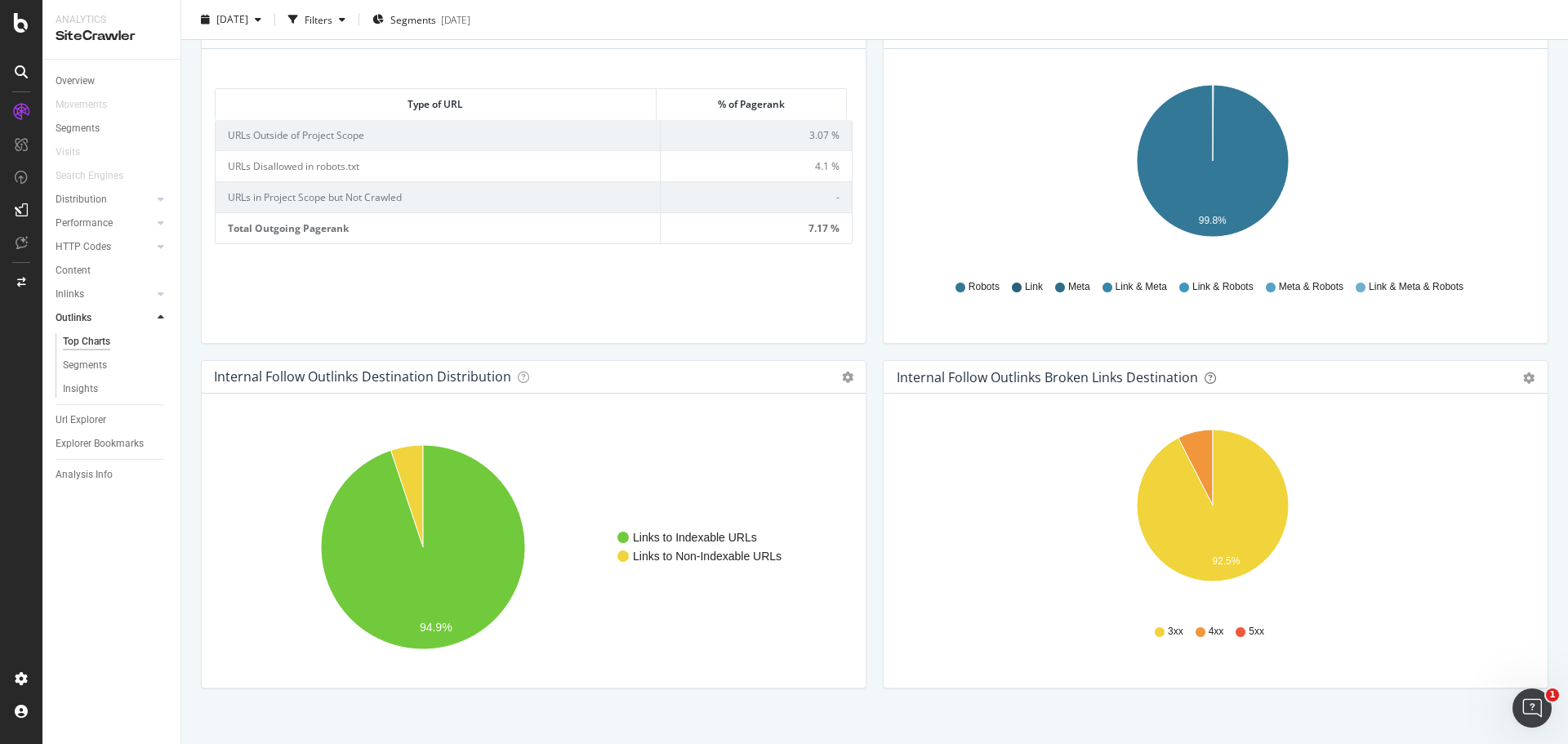
scroll to position [1177, 0]
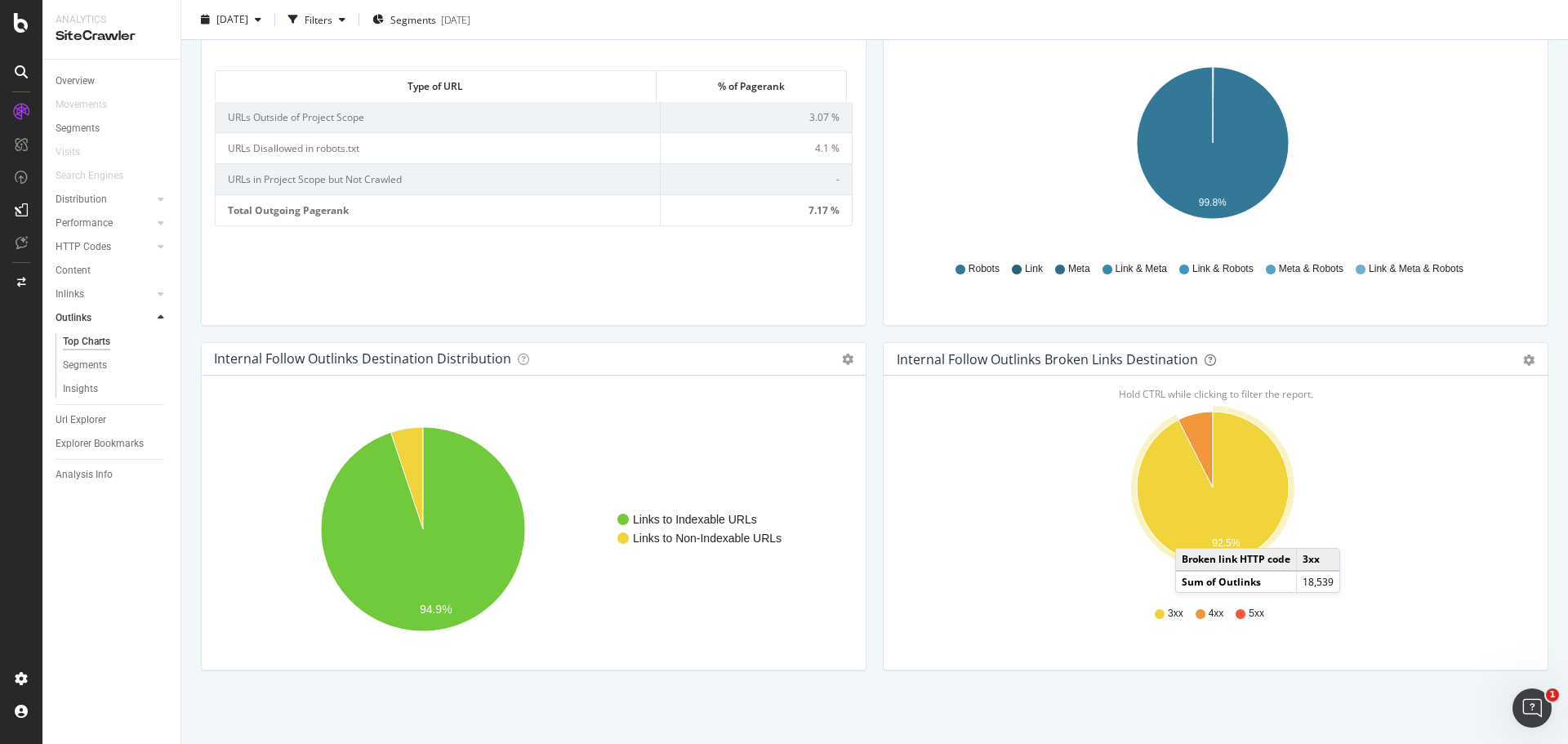
click at [1185, 532] on icon "A chart." at bounding box center [1212, 487] width 152 height 152
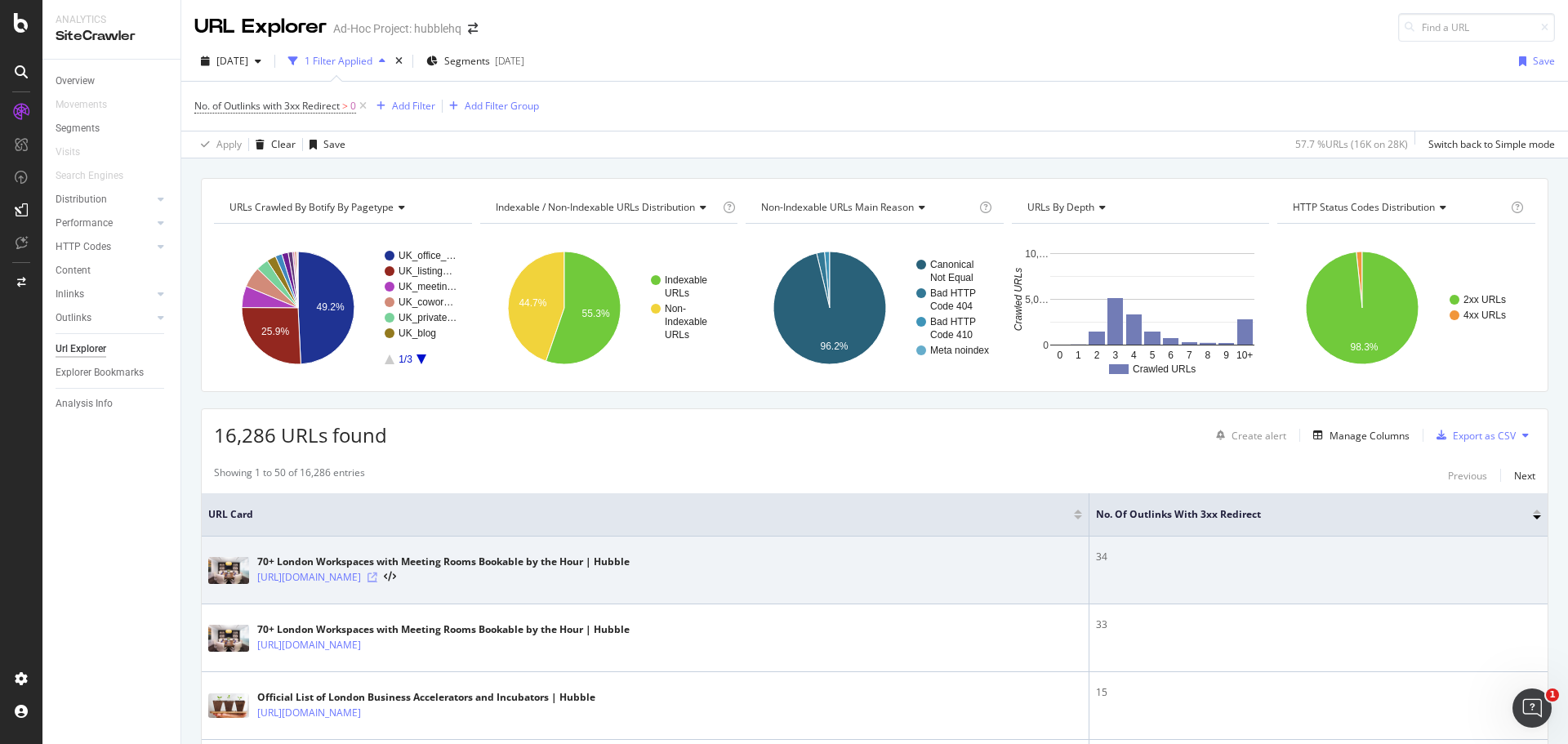
click at [377, 580] on icon at bounding box center [372, 578] width 10 height 10
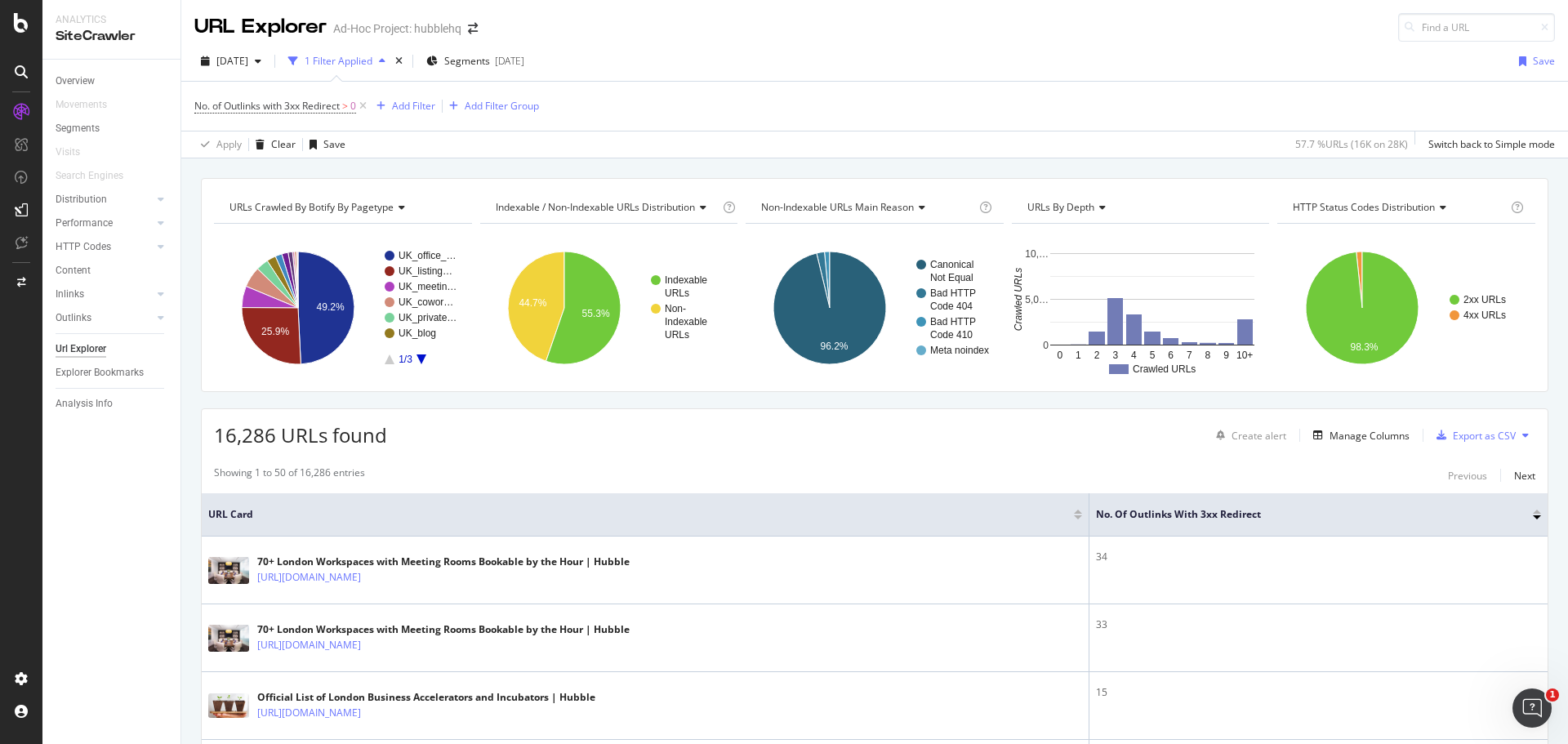
scroll to position [409, 0]
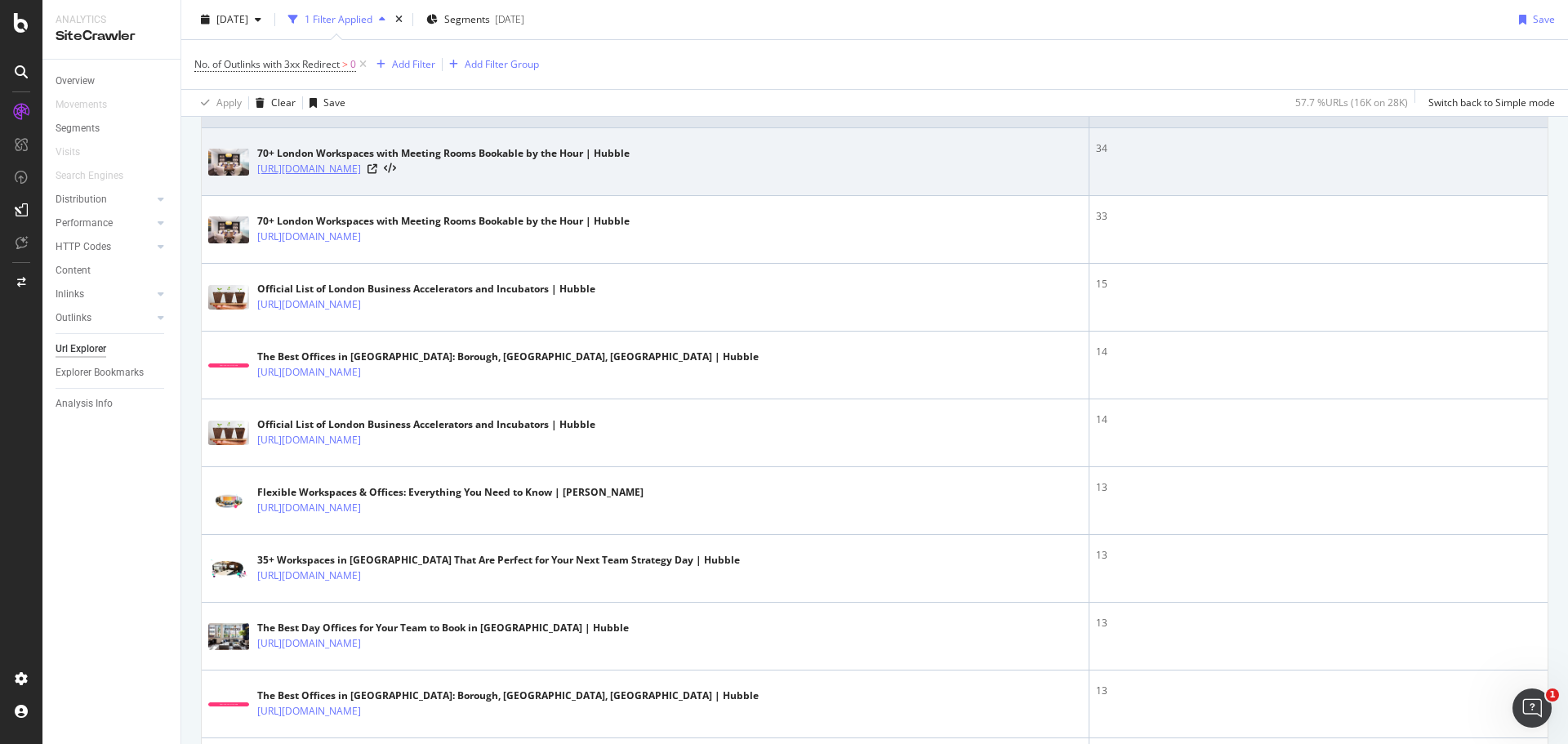
click at [361, 168] on link "[URL][DOMAIN_NAME]" at bounding box center [309, 169] width 104 height 17
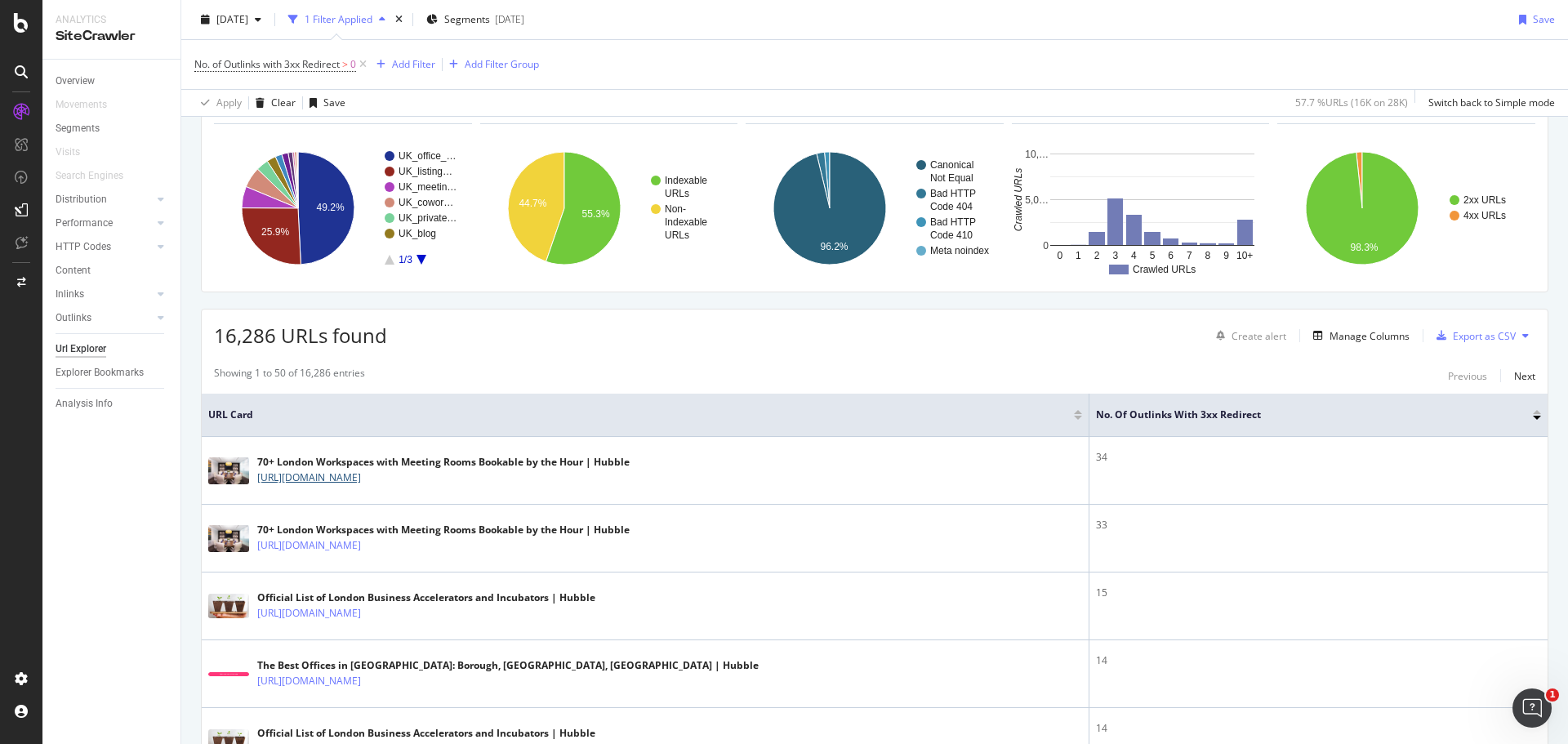
scroll to position [0, 0]
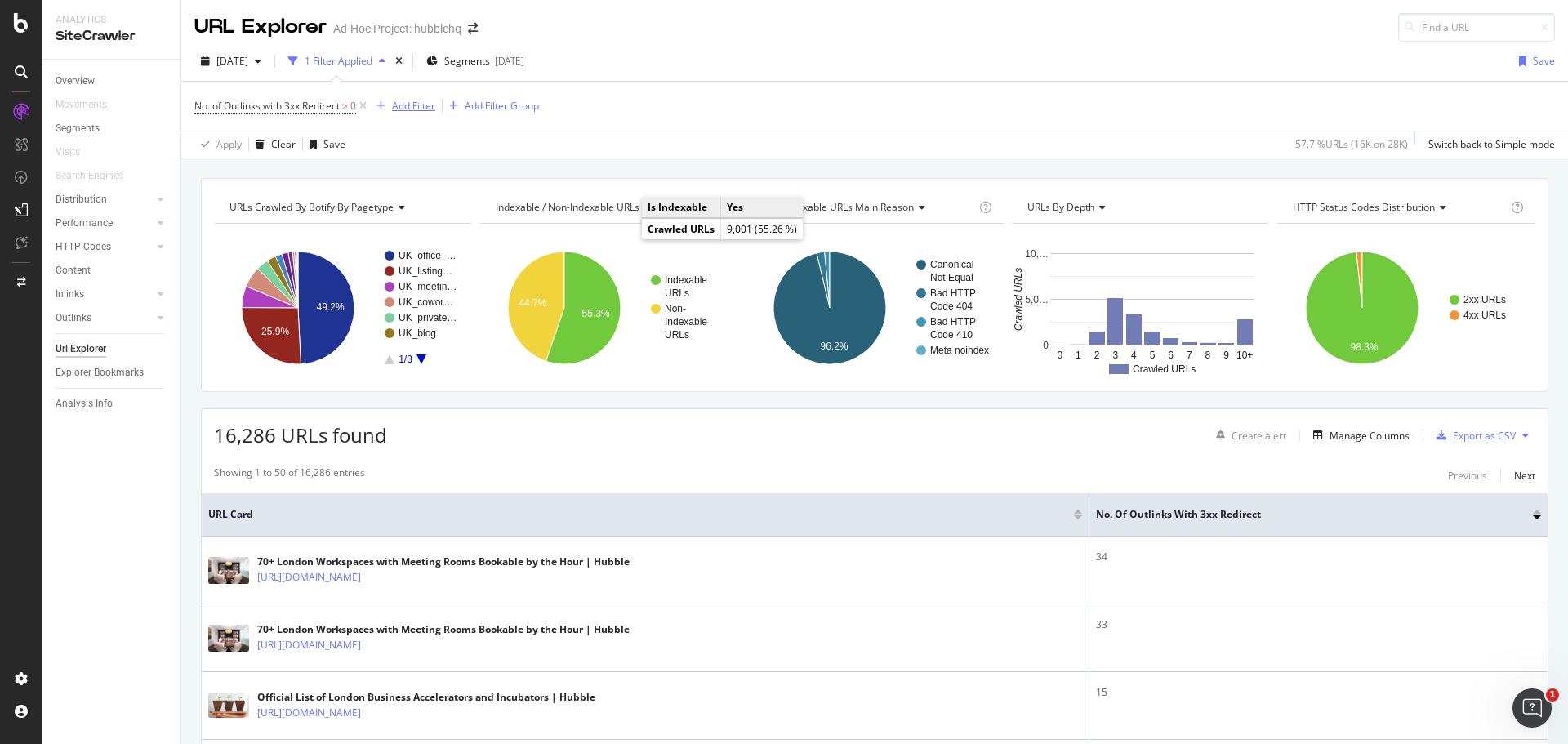
click at [416, 105] on div "Add Filter" at bounding box center [414, 106] width 43 height 14
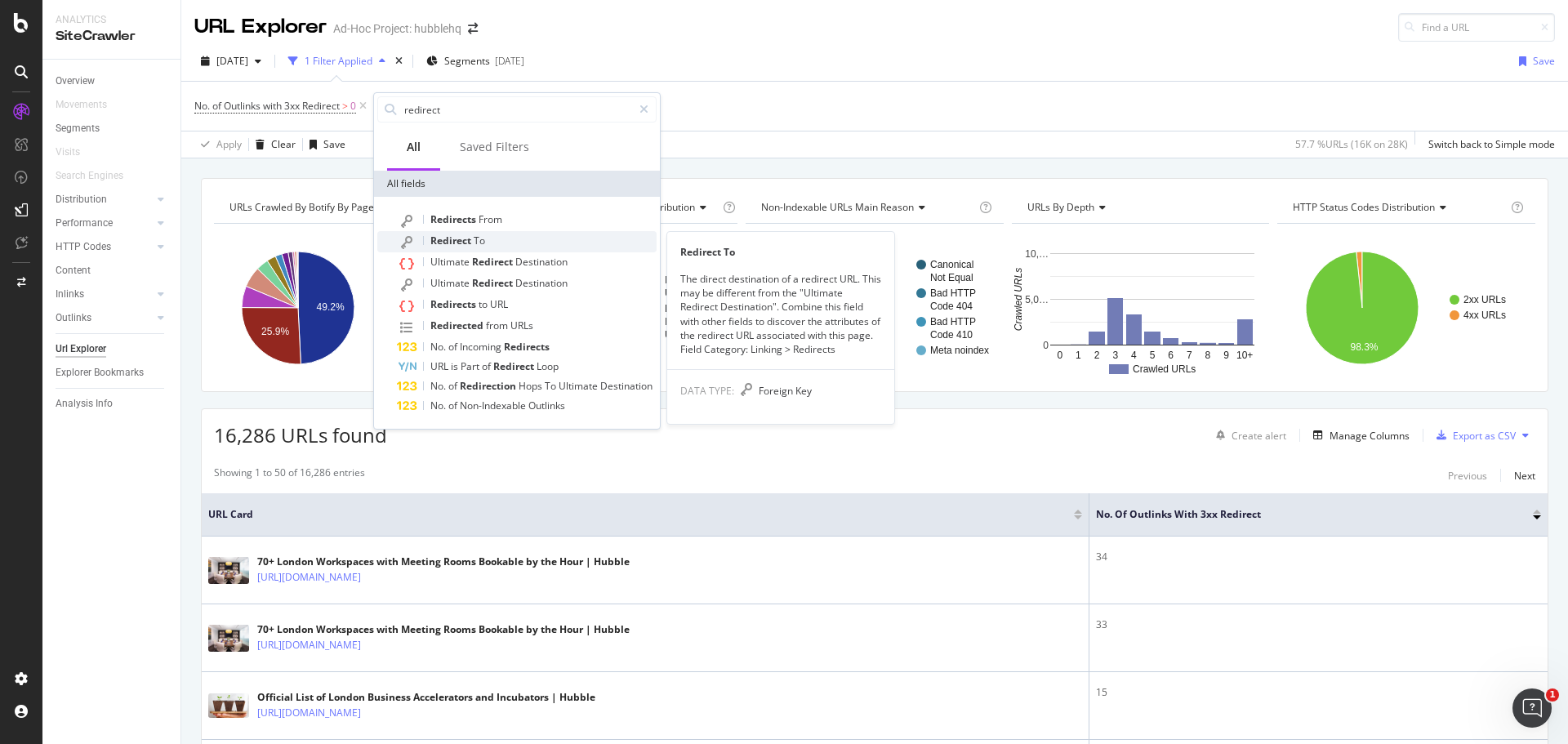
type input "redirect"
click at [476, 242] on span "To" at bounding box center [479, 241] width 12 height 14
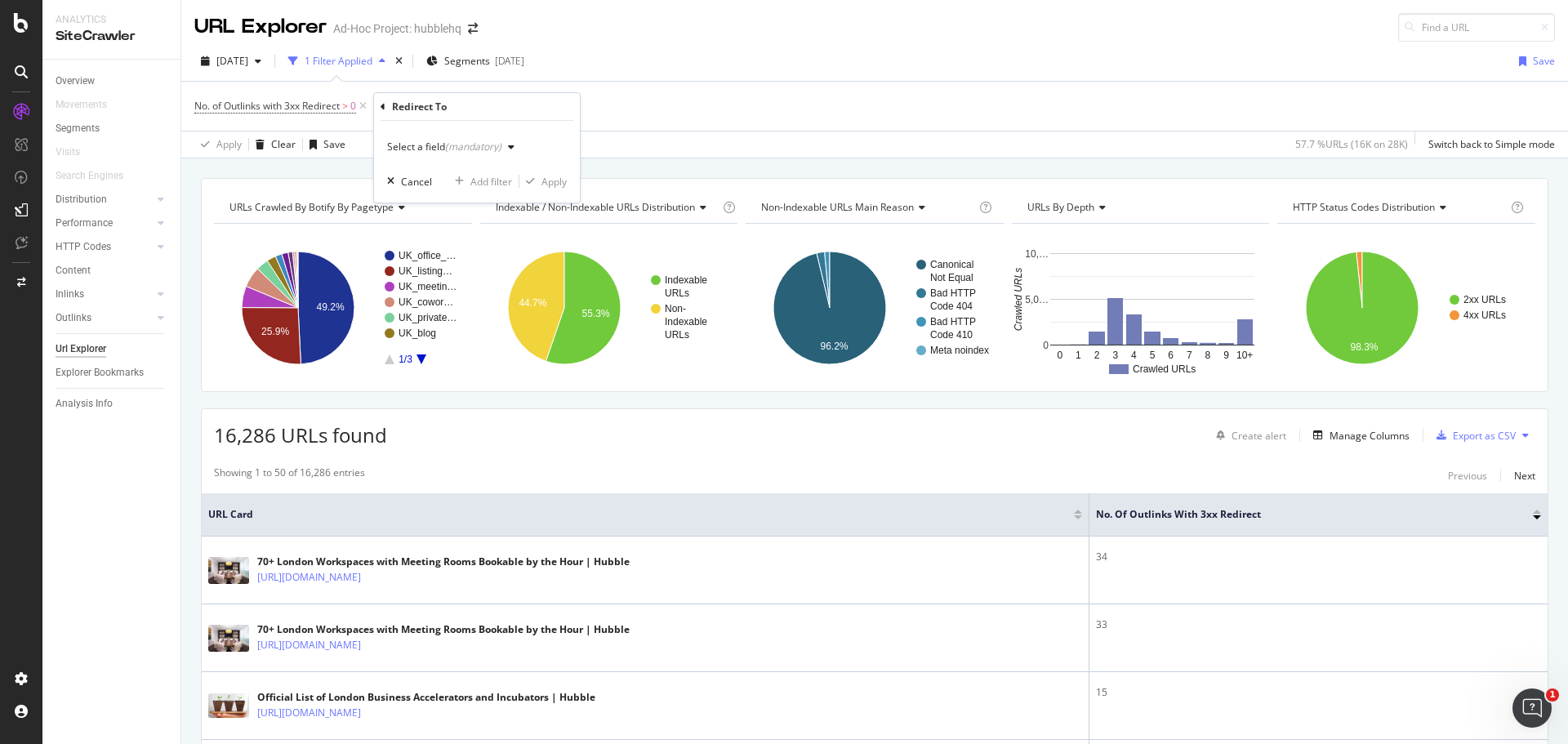
click at [464, 148] on div "(mandatory)" at bounding box center [473, 146] width 56 height 14
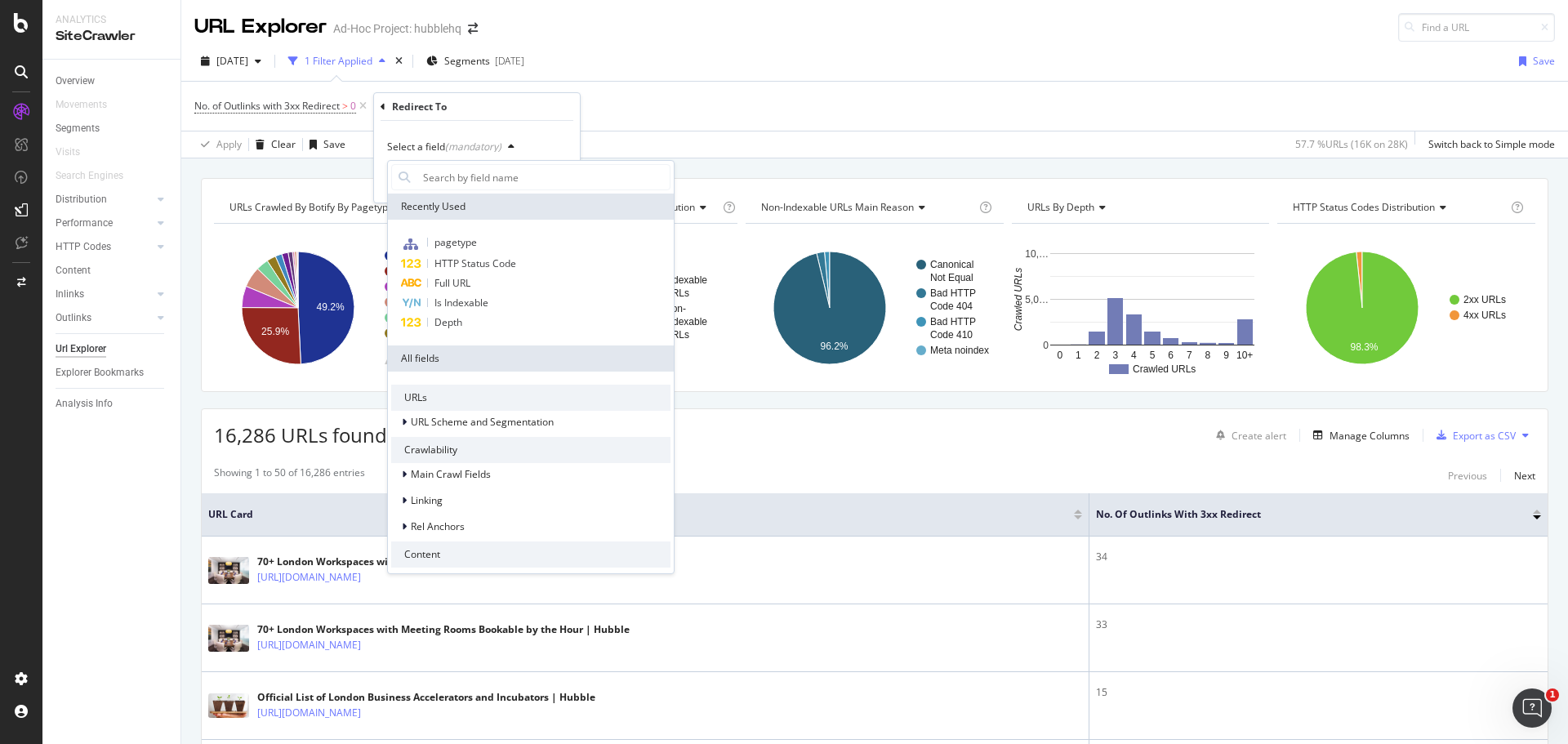
click at [540, 116] on div "Redirect To" at bounding box center [476, 107] width 193 height 28
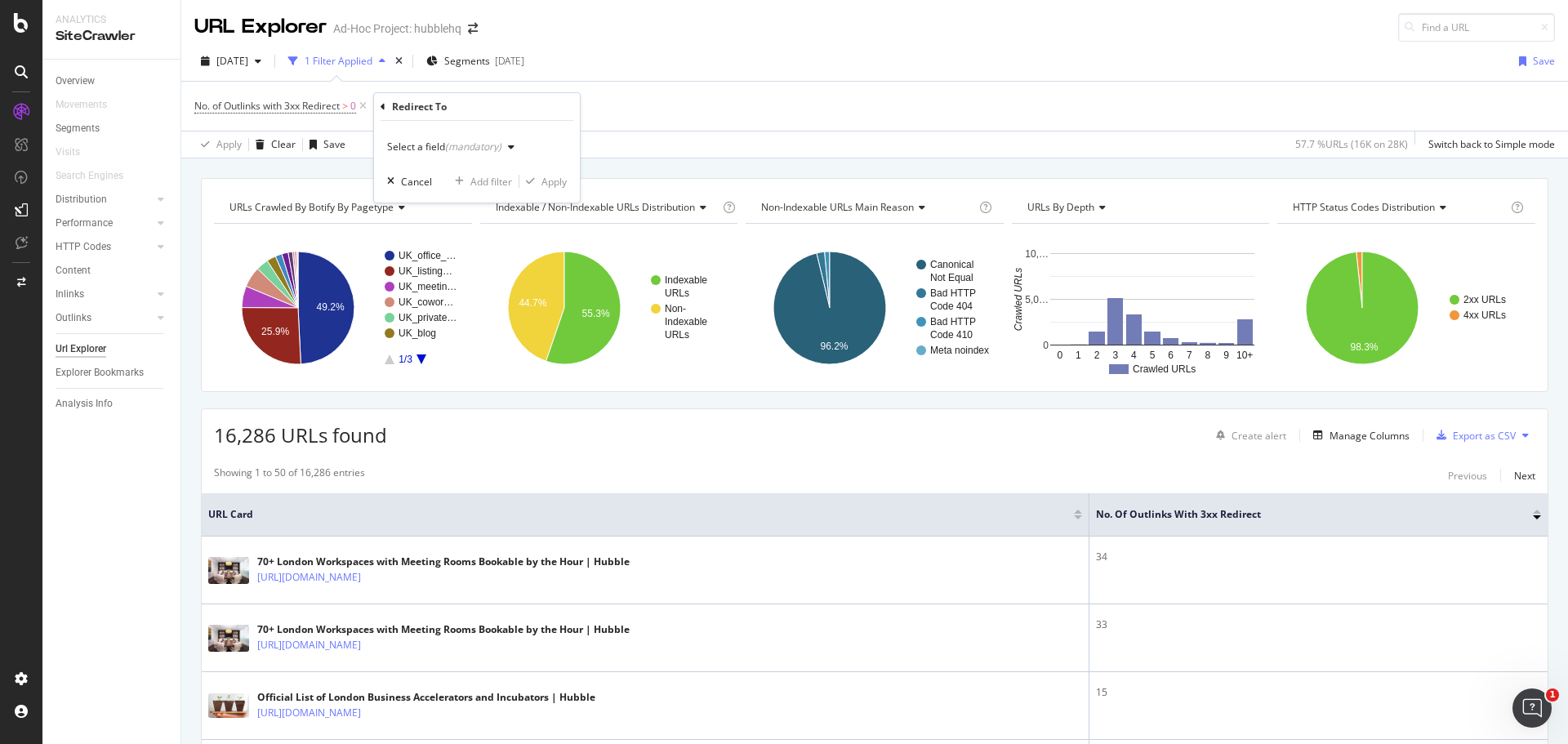
click at [677, 80] on div "[DATE] 1 Filter Applied Segments [DATE] Save" at bounding box center [874, 64] width 1386 height 32
click at [544, 105] on icon at bounding box center [541, 106] width 14 height 17
click at [416, 358] on rect "A chart." at bounding box center [420, 308] width 73 height 114
click at [417, 356] on rect "A chart." at bounding box center [420, 308] width 73 height 114
click at [423, 363] on rect "A chart." at bounding box center [420, 308] width 73 height 114
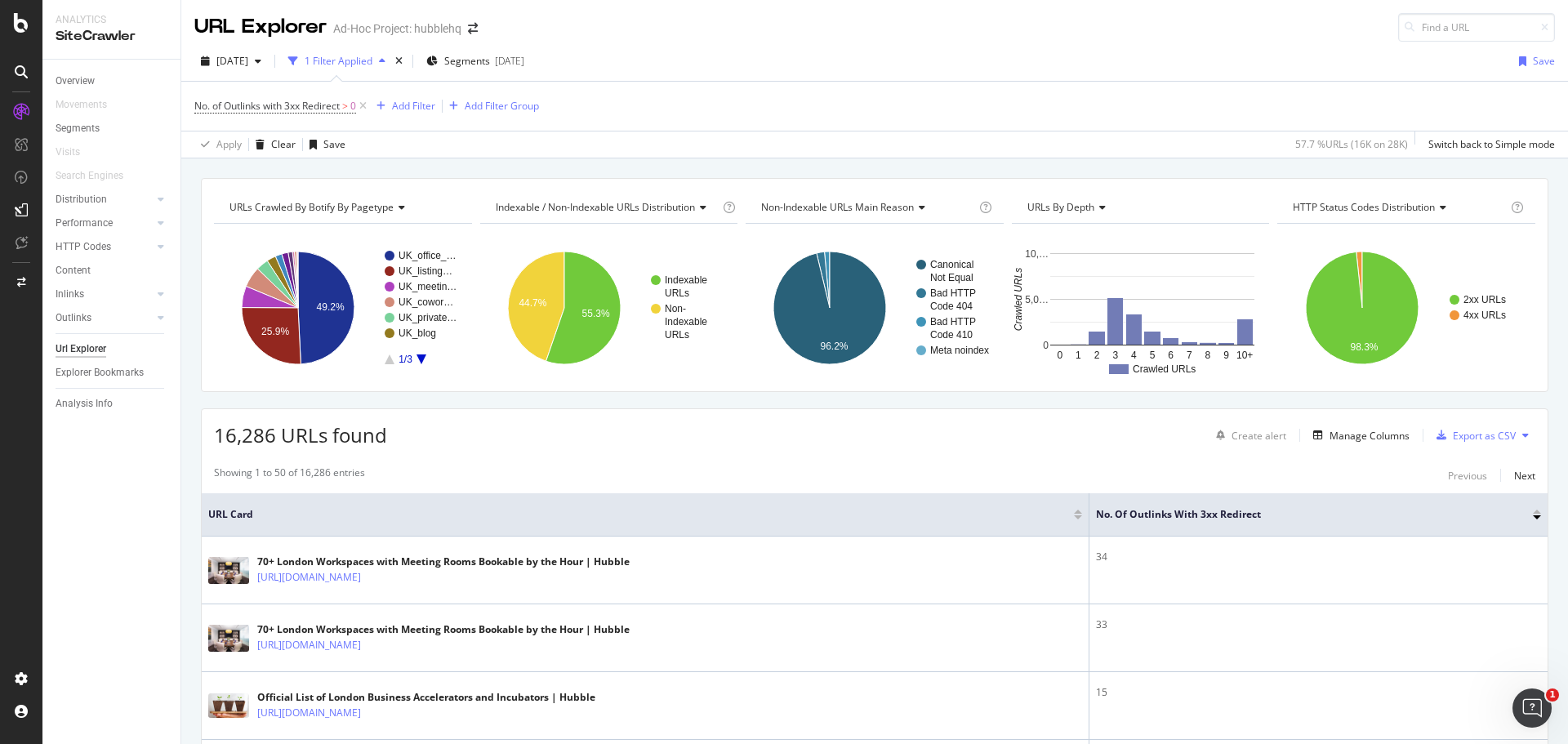
click at [419, 356] on icon "A chart." at bounding box center [421, 360] width 10 height 10
click at [384, 361] on rect "A chart." at bounding box center [420, 308] width 73 height 114
click at [388, 358] on icon "A chart." at bounding box center [389, 360] width 10 height 10
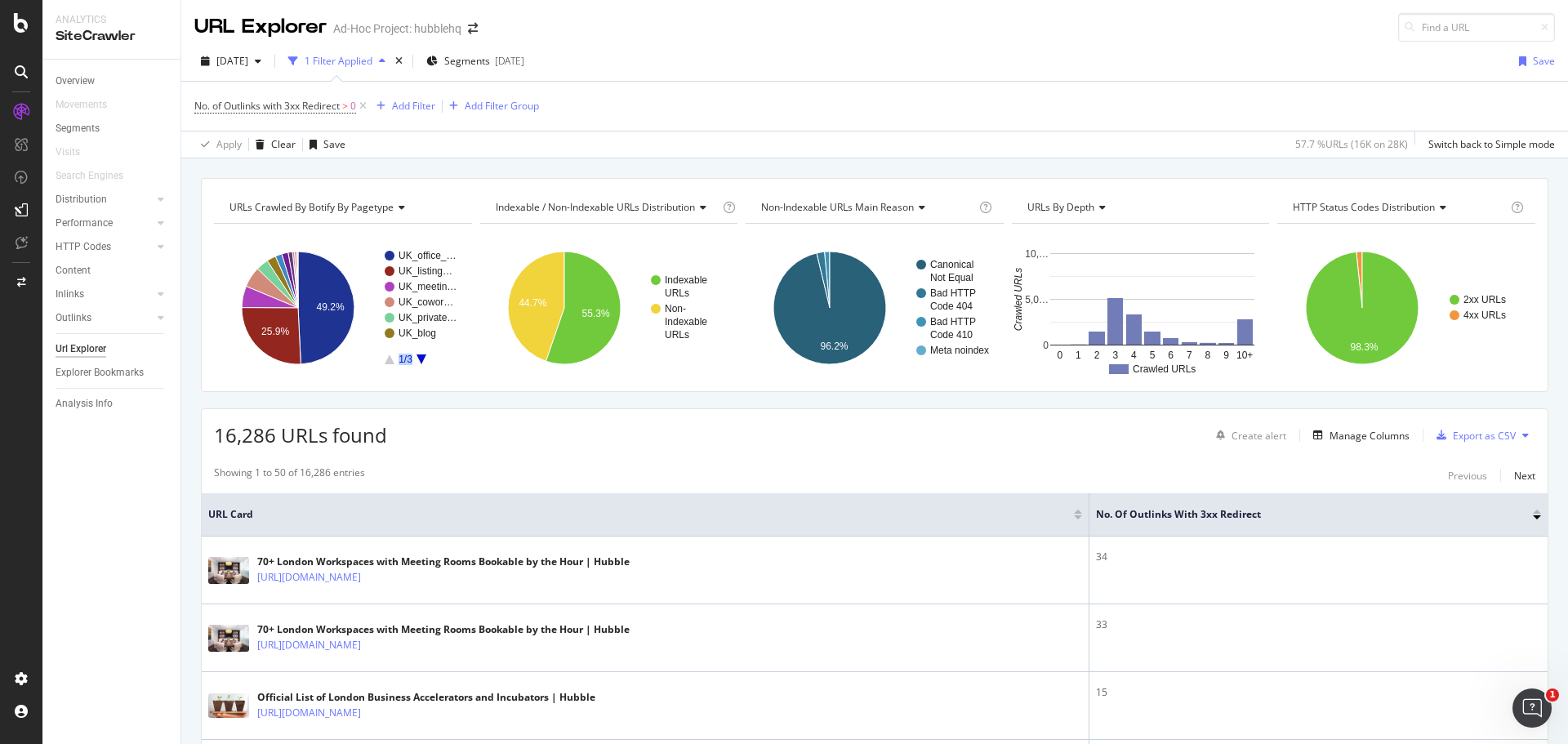
click at [388, 358] on icon "A chart." at bounding box center [389, 360] width 10 height 10
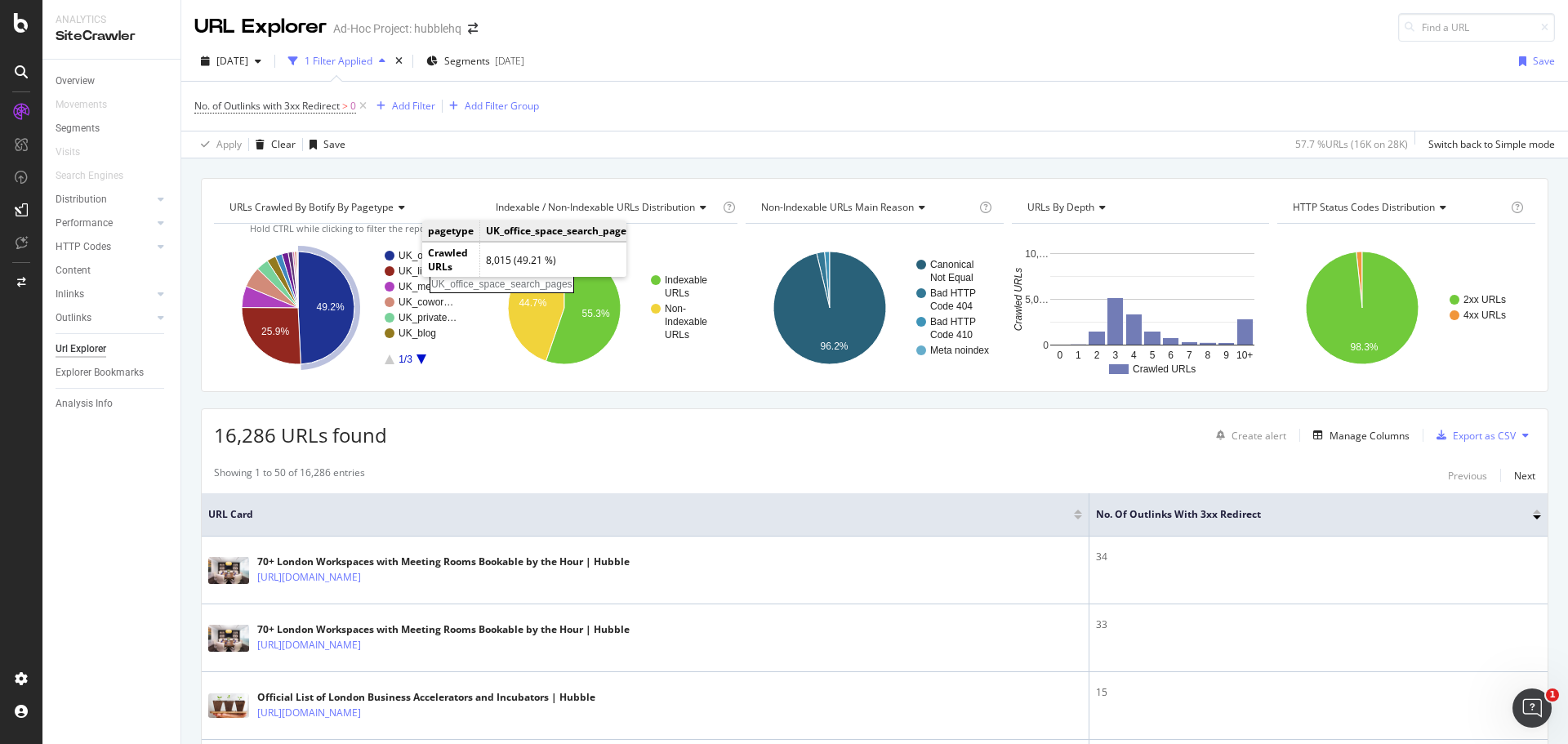
click at [412, 258] on rect "A chart." at bounding box center [428, 256] width 59 height 10
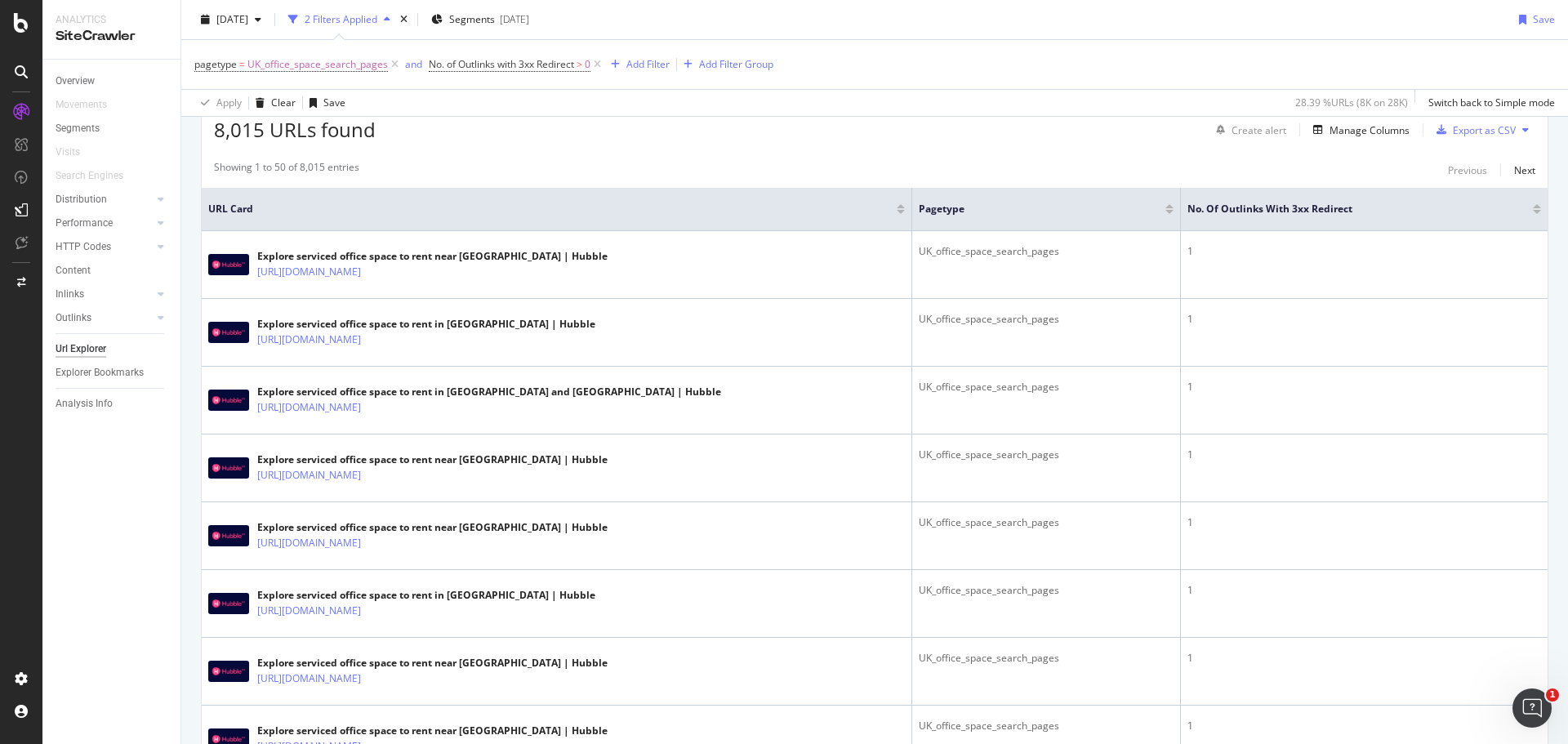
scroll to position [326, 0]
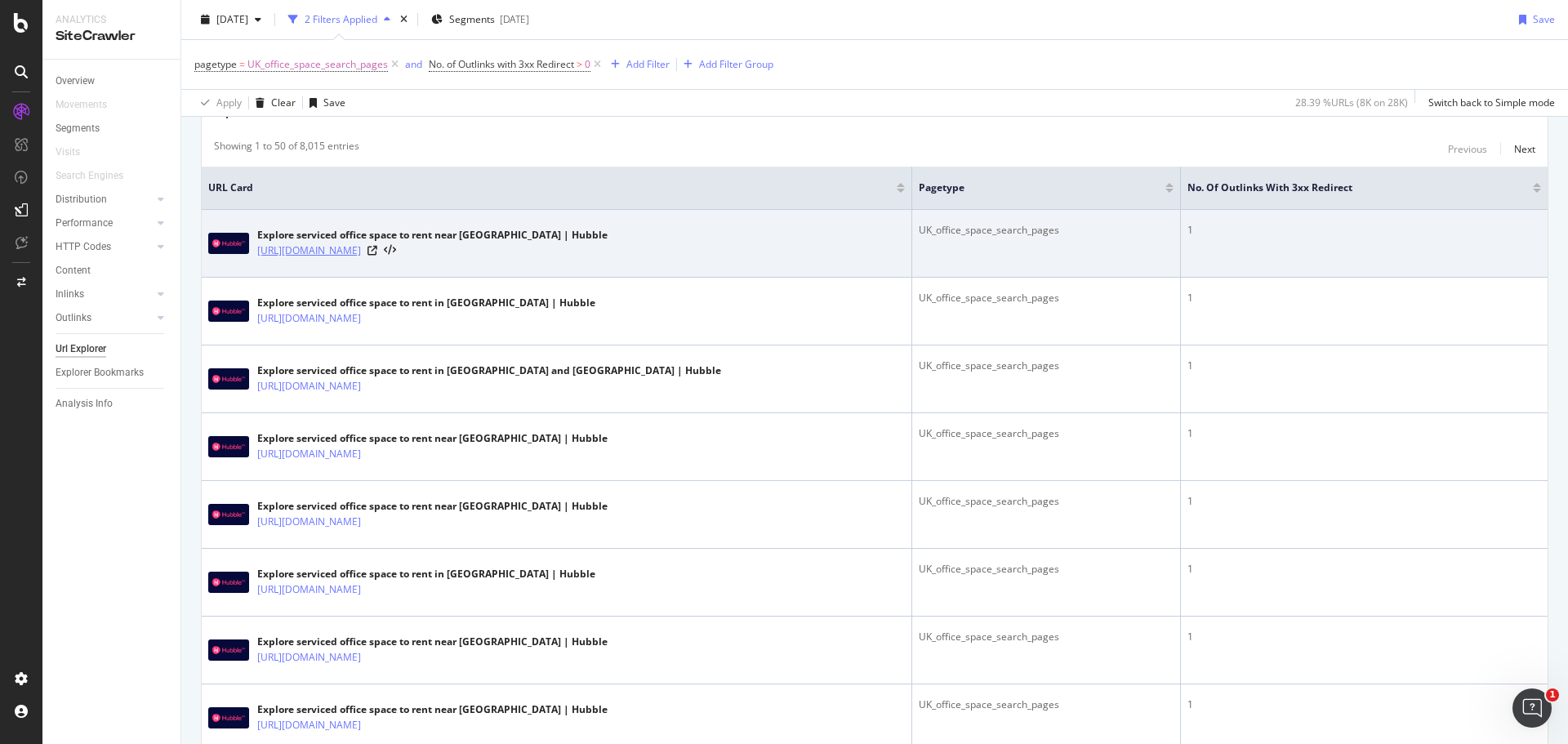
click at [361, 250] on link "[URL][DOMAIN_NAME]" at bounding box center [309, 251] width 104 height 17
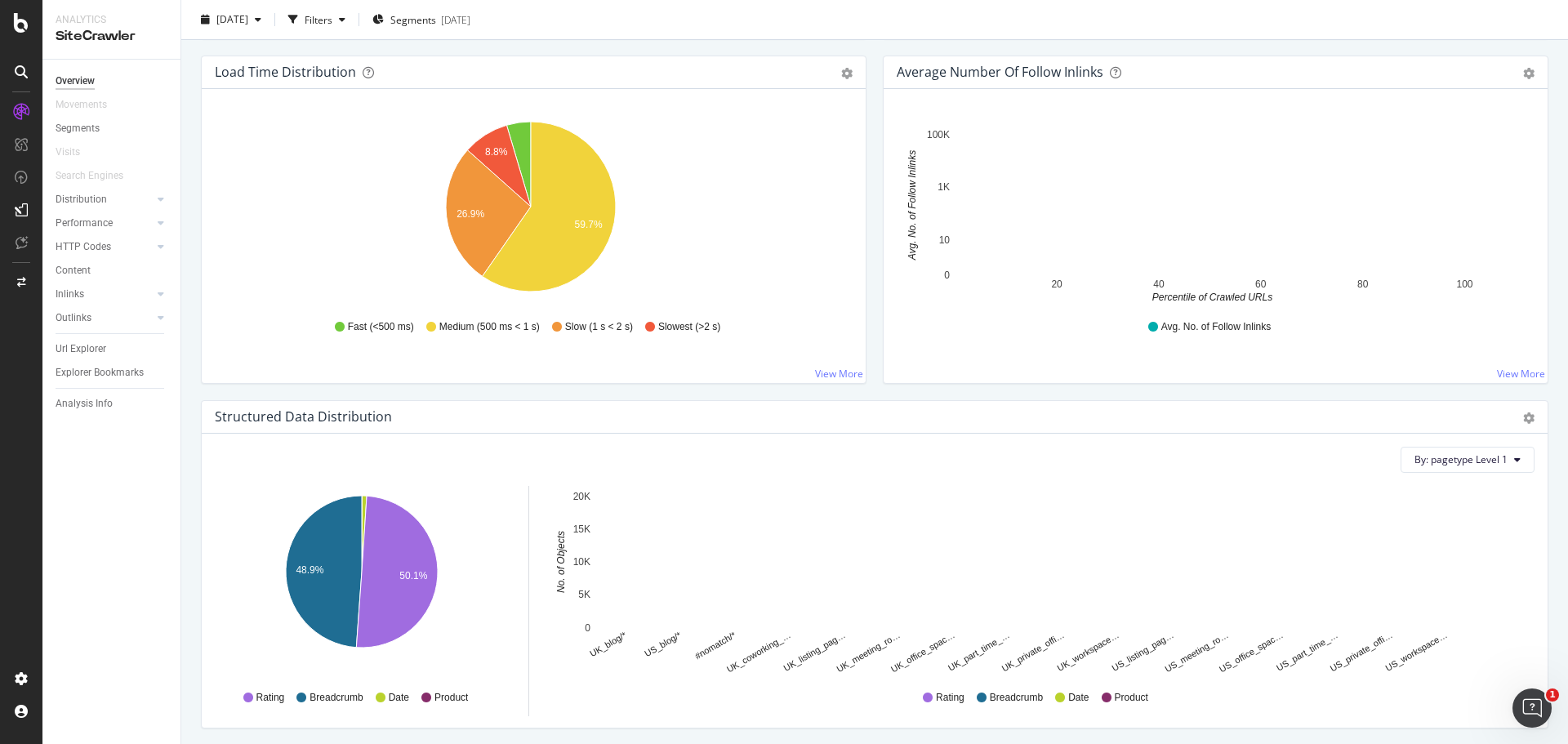
scroll to position [1628, 0]
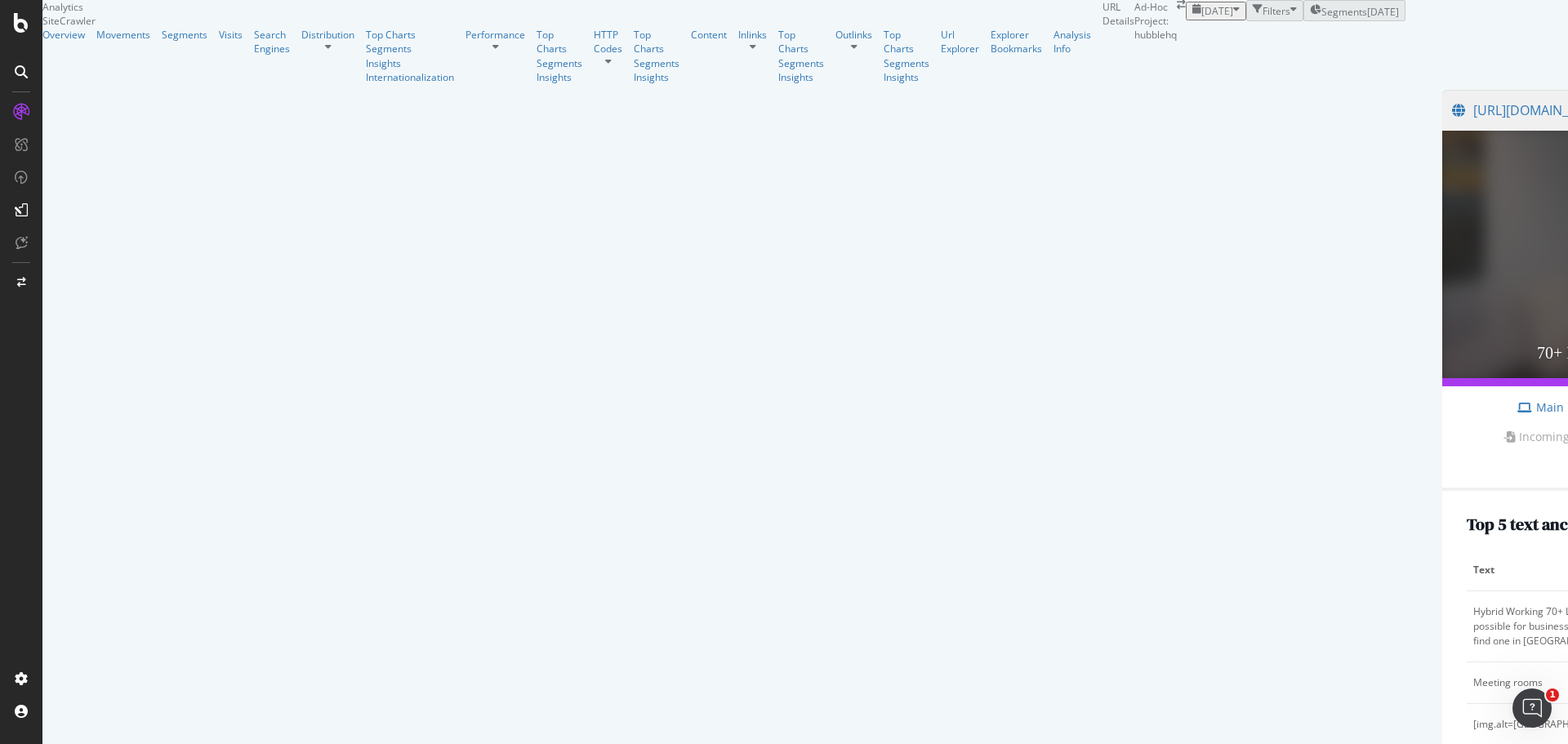
scroll to position [572, 0]
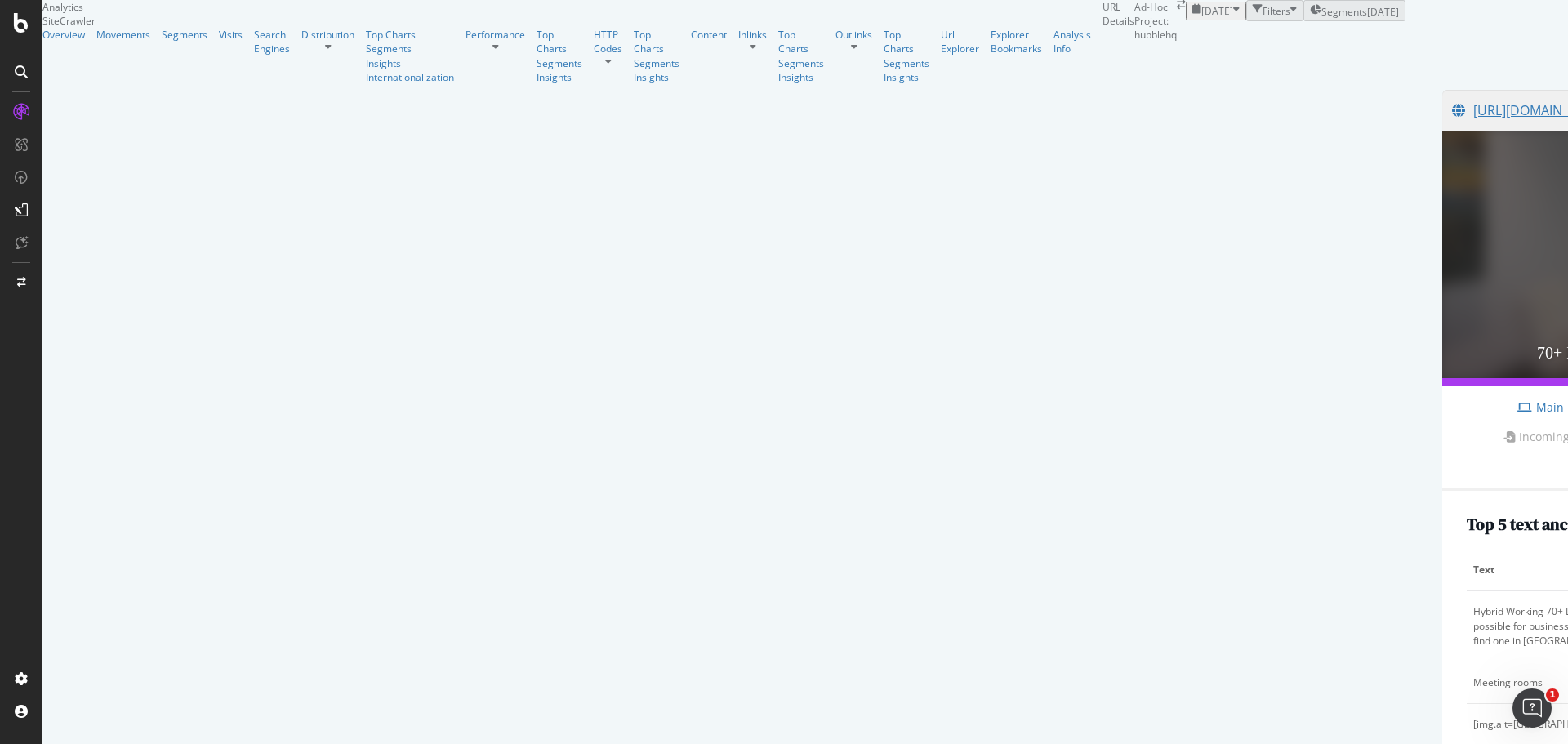
scroll to position [170, 0]
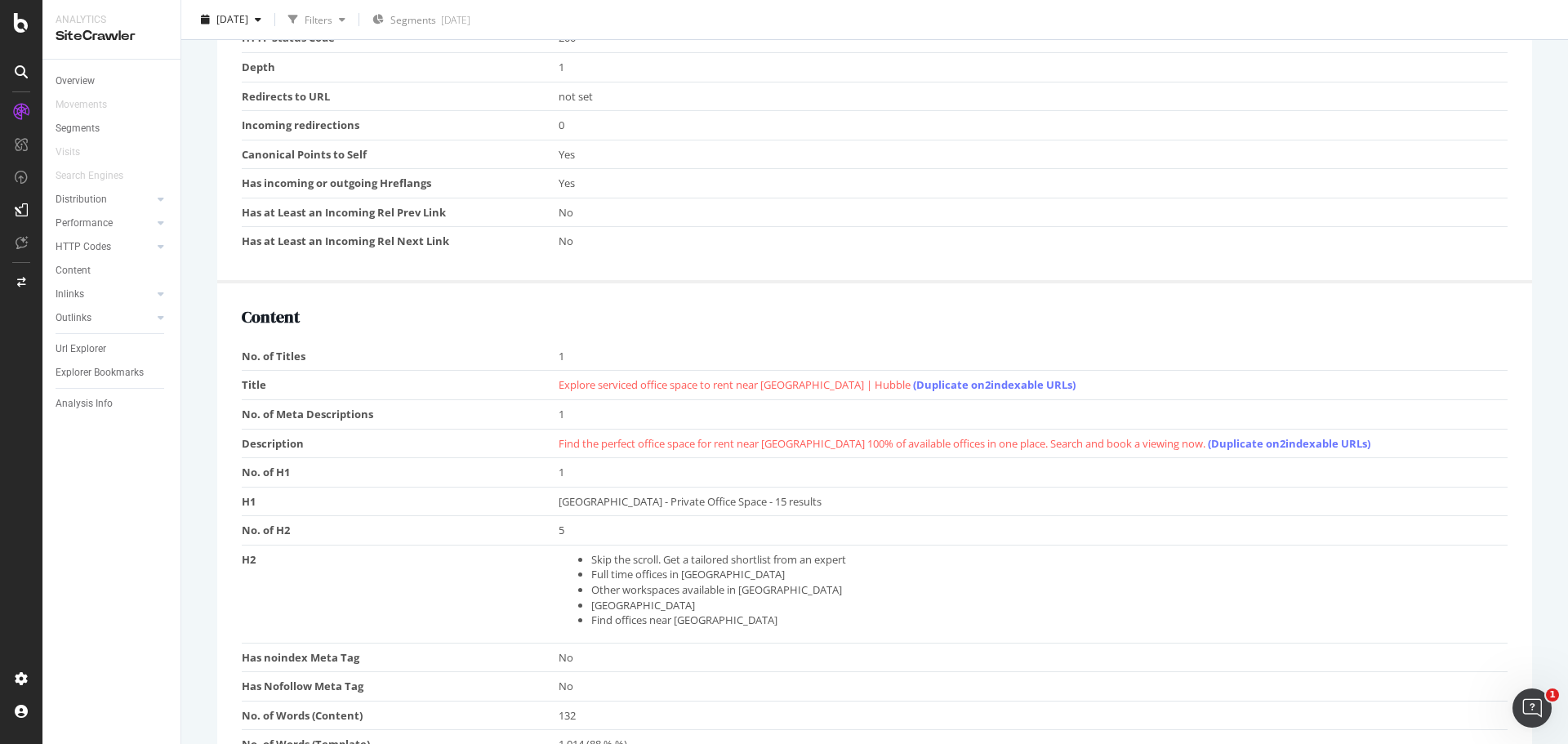
scroll to position [1061, 0]
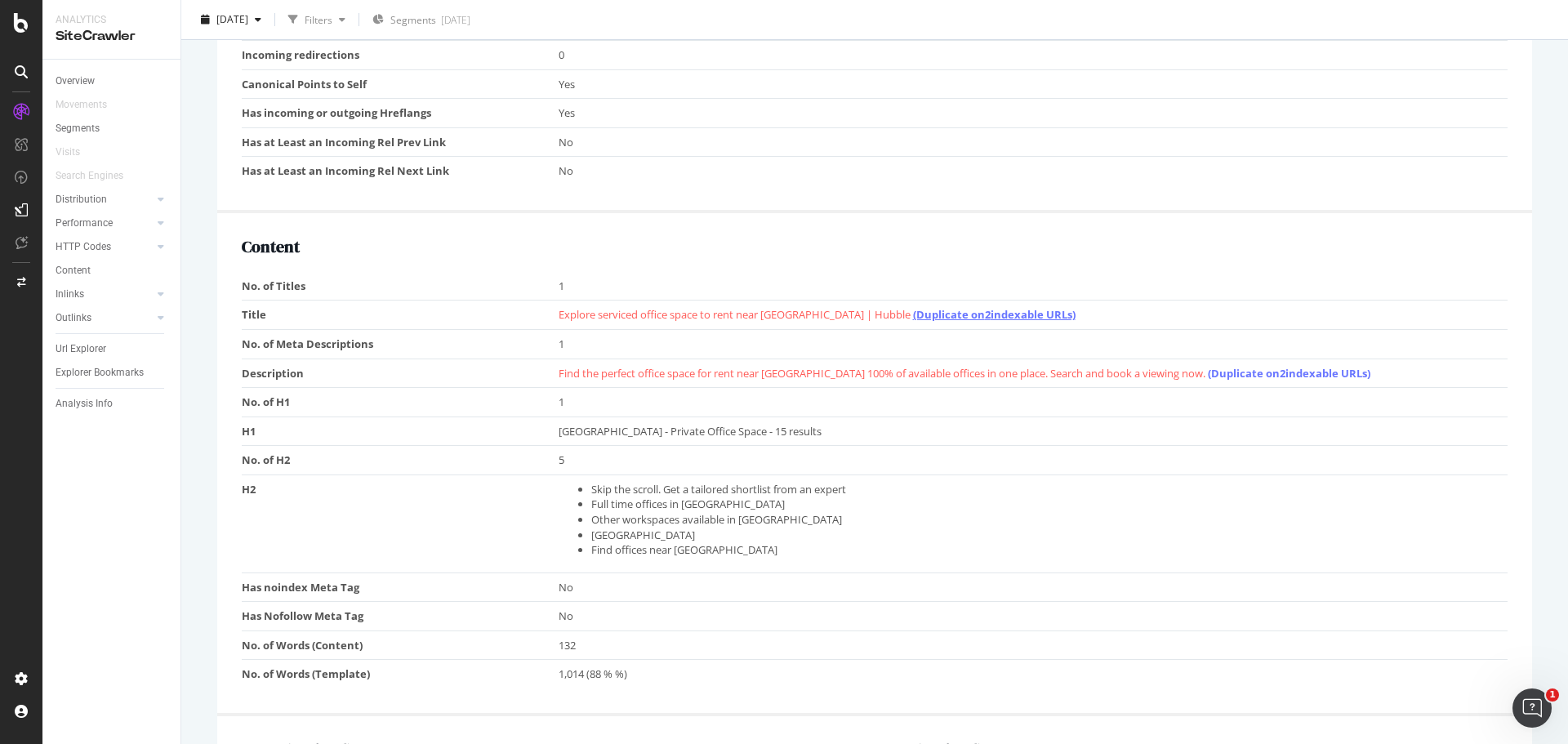
click at [913, 315] on link "(Duplicate on 2 indexable URLs)" at bounding box center [993, 314] width 162 height 15
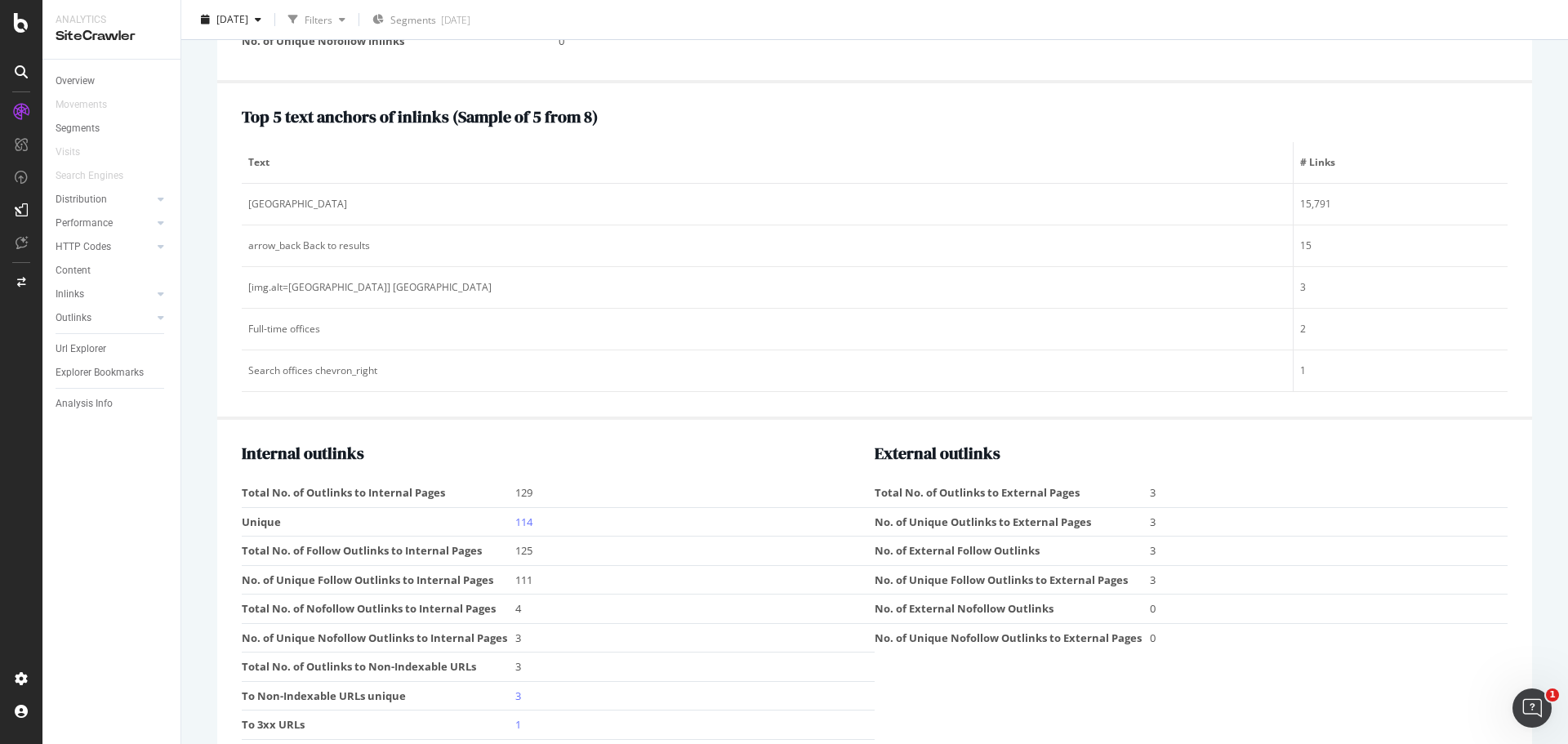
scroll to position [2222, 0]
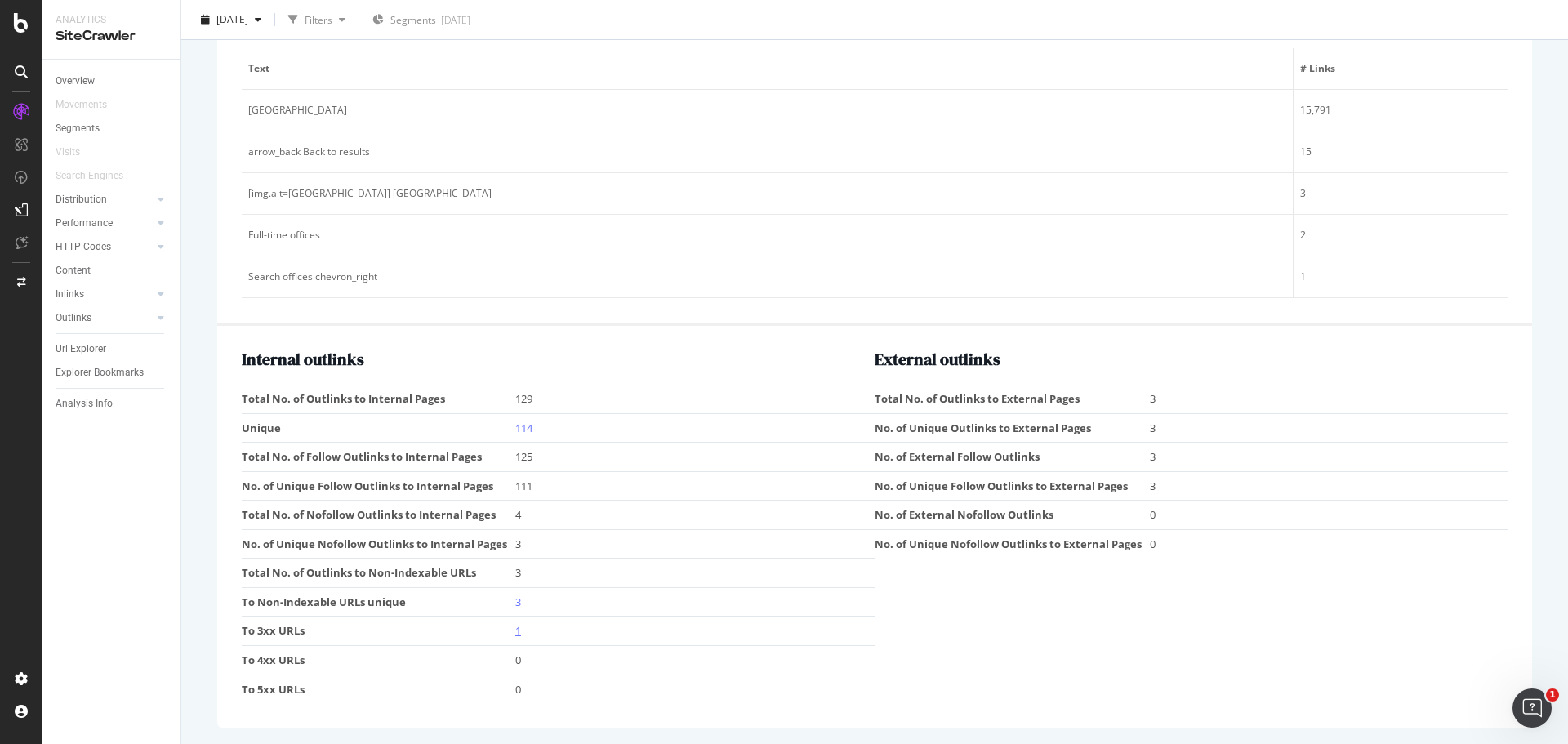
click at [515, 629] on link "1" at bounding box center [518, 630] width 6 height 15
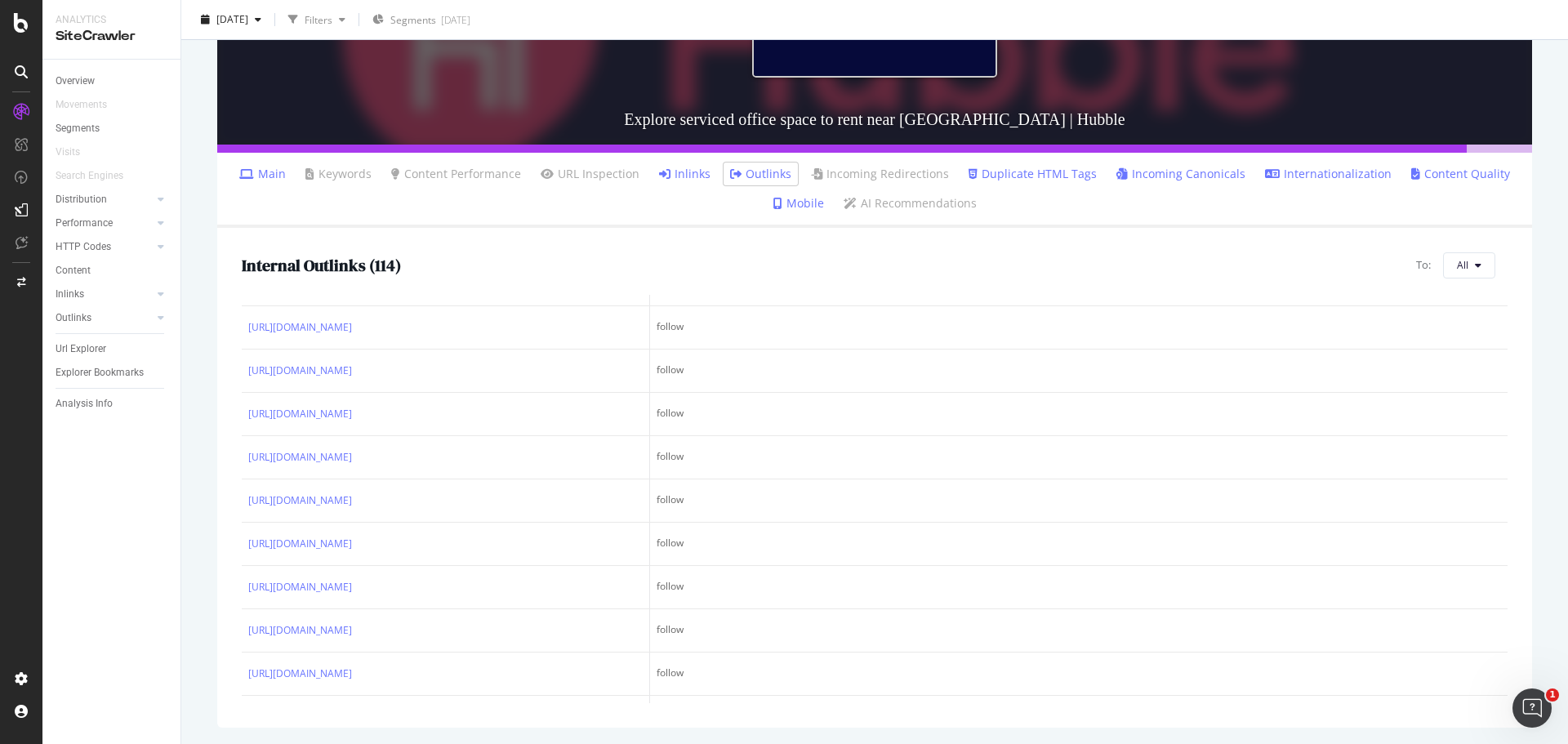
scroll to position [1389, 0]
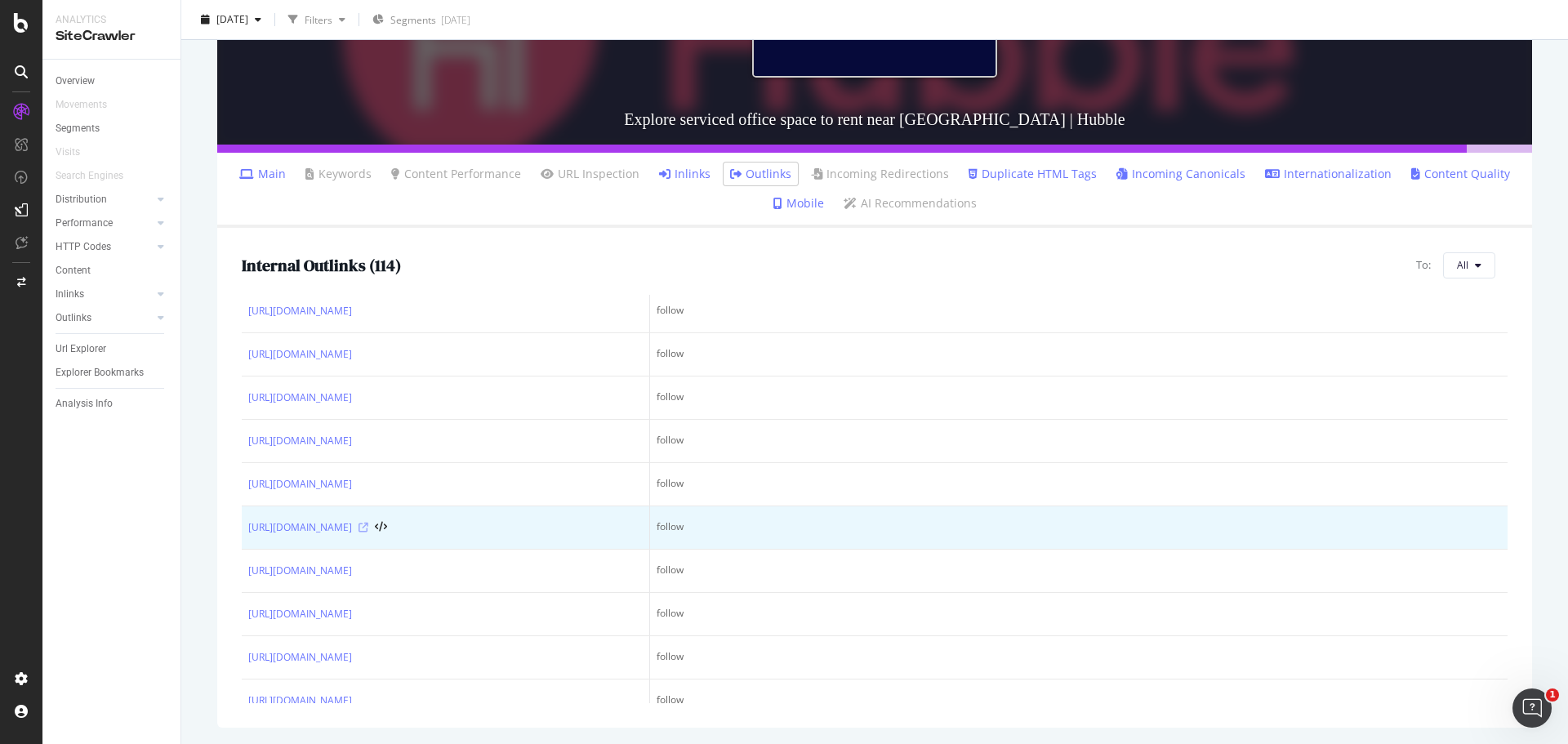
click at [368, 524] on icon at bounding box center [364, 528] width 10 height 10
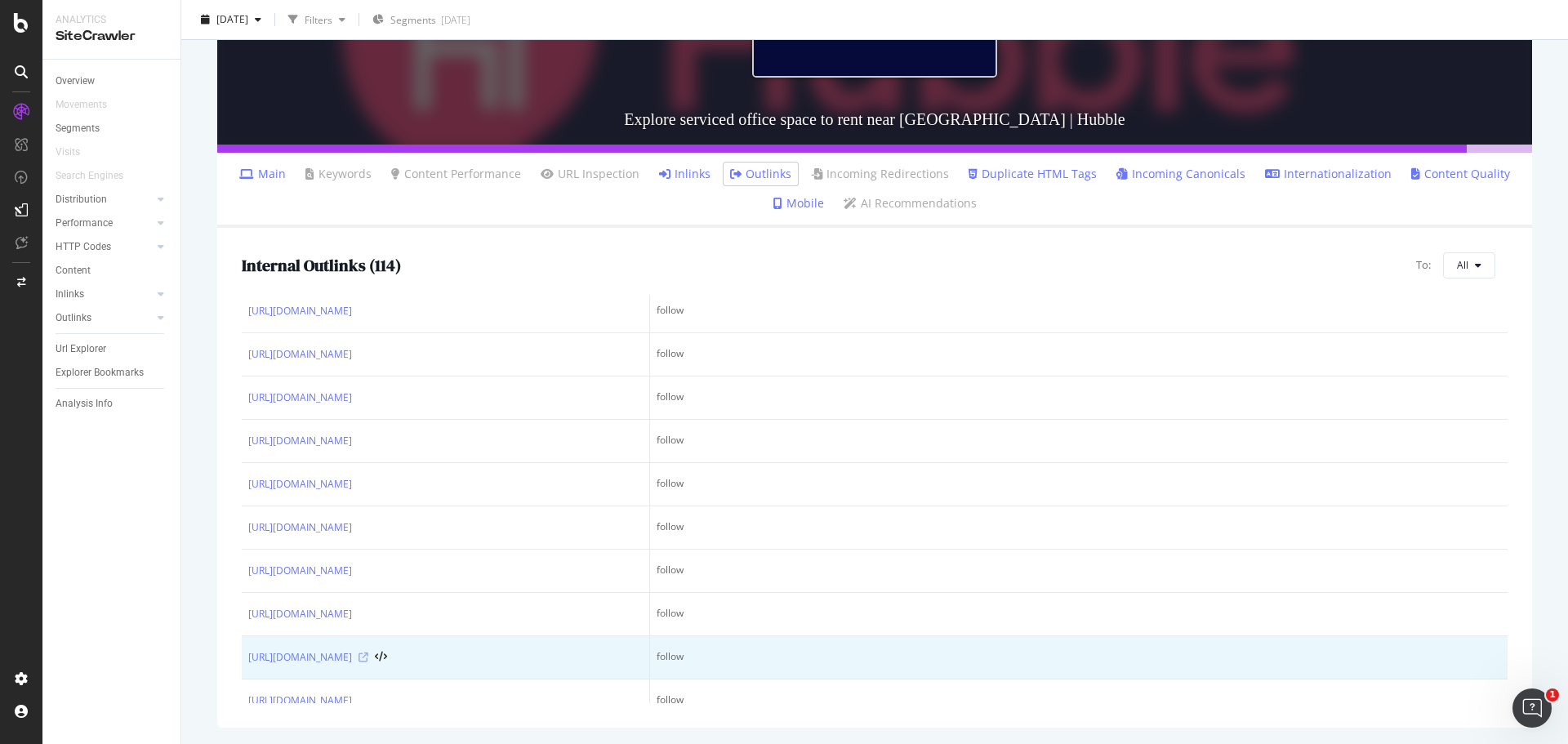
click at [368, 655] on icon at bounding box center [364, 658] width 10 height 10
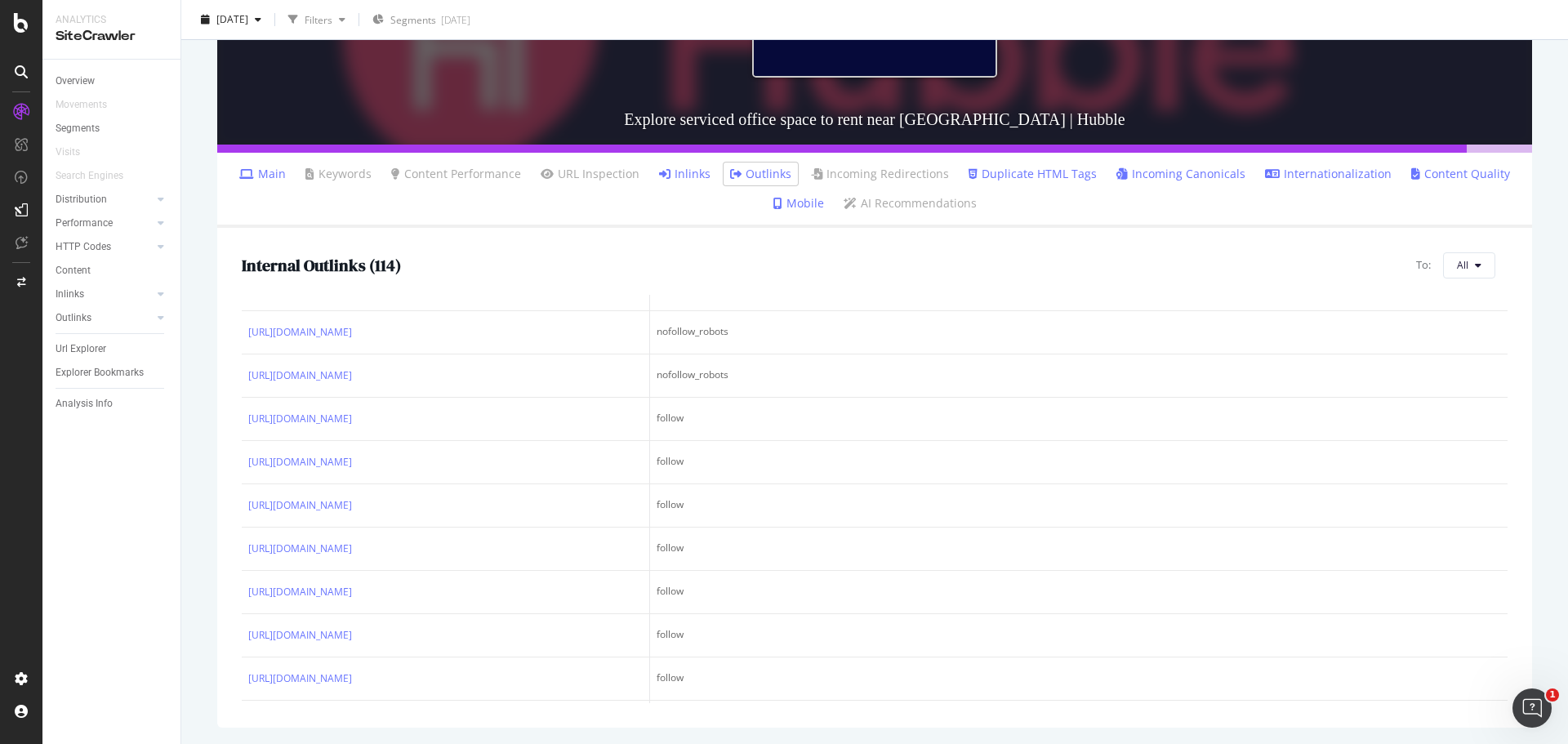
scroll to position [0, 0]
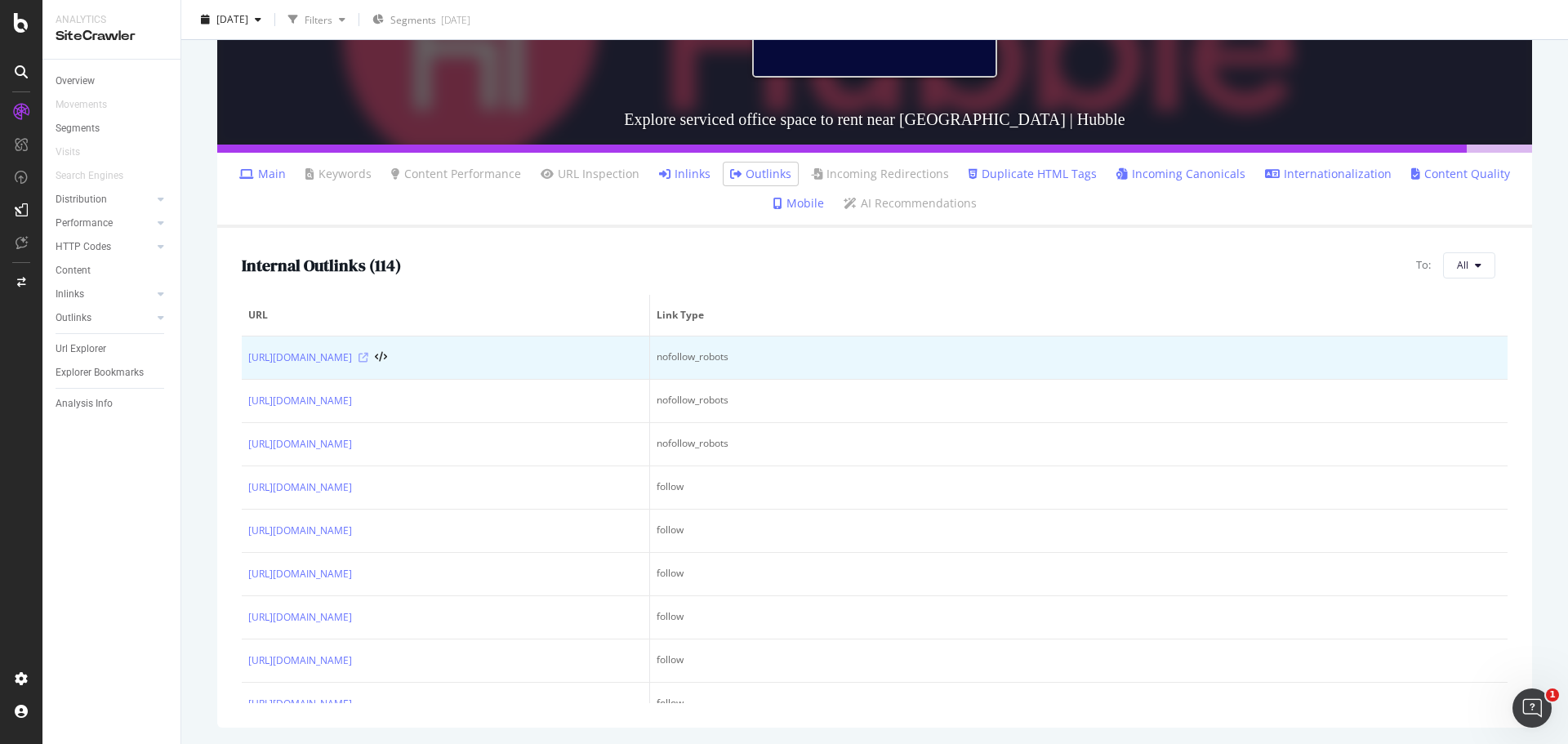
click at [368, 361] on icon at bounding box center [364, 358] width 10 height 10
